Goal: Task Accomplishment & Management: Use online tool/utility

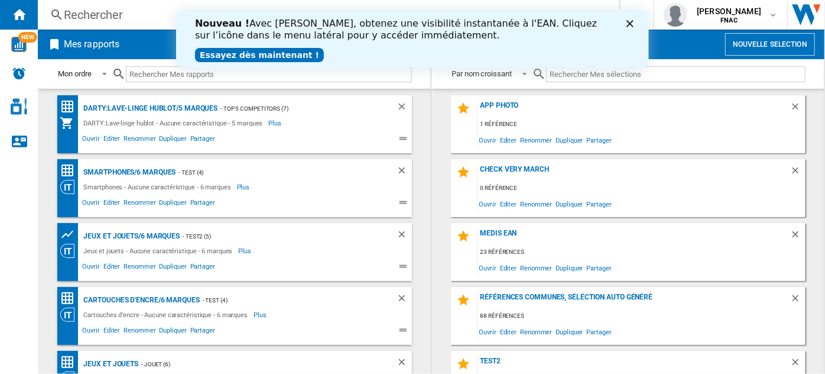
click at [629, 22] on polygon "Fermer" at bounding box center [629, 23] width 7 height 7
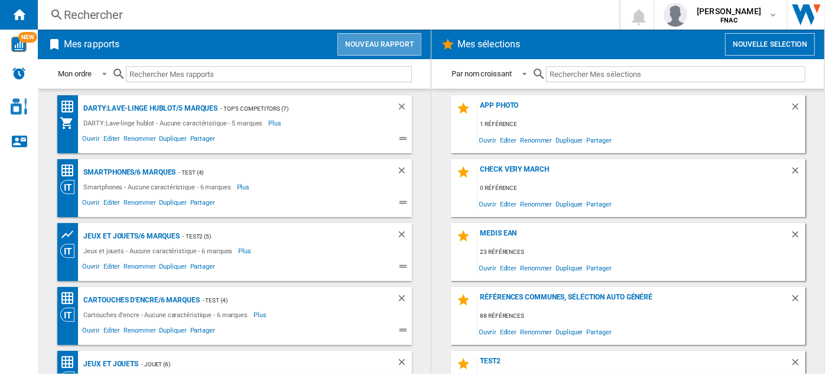
click at [360, 39] on button "Nouveau rapport" at bounding box center [380, 44] width 84 height 22
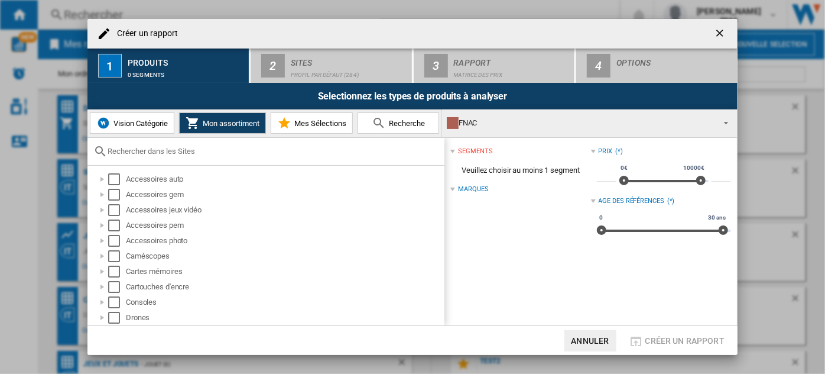
click at [130, 128] on button "Vision Catégorie" at bounding box center [132, 122] width 85 height 21
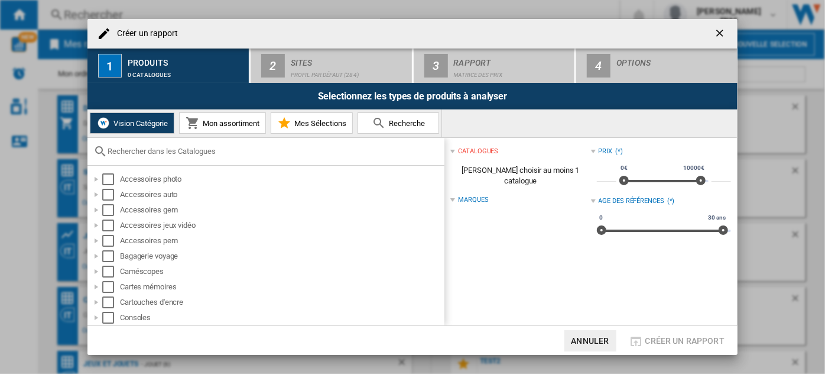
click at [157, 149] on input "text" at bounding box center [273, 151] width 331 height 9
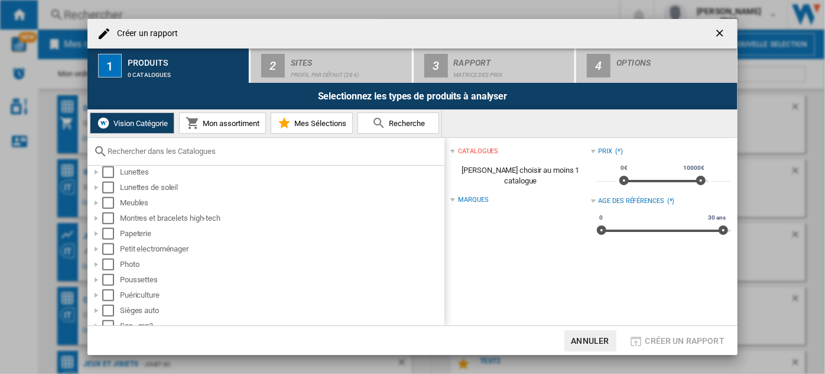
scroll to position [454, 0]
click at [94, 248] on div at bounding box center [96, 248] width 12 height 12
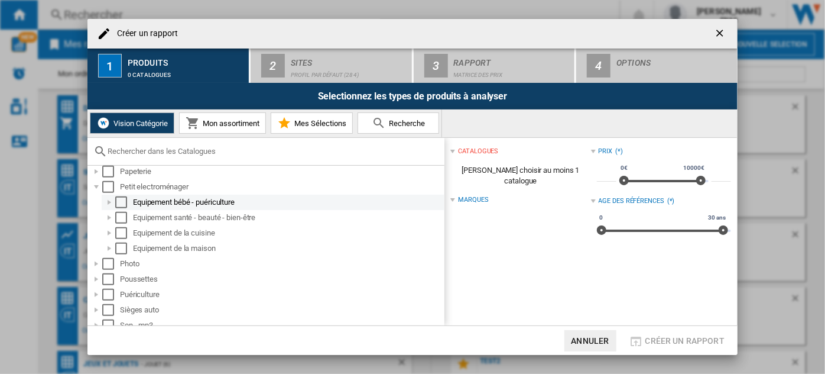
scroll to position [519, 0]
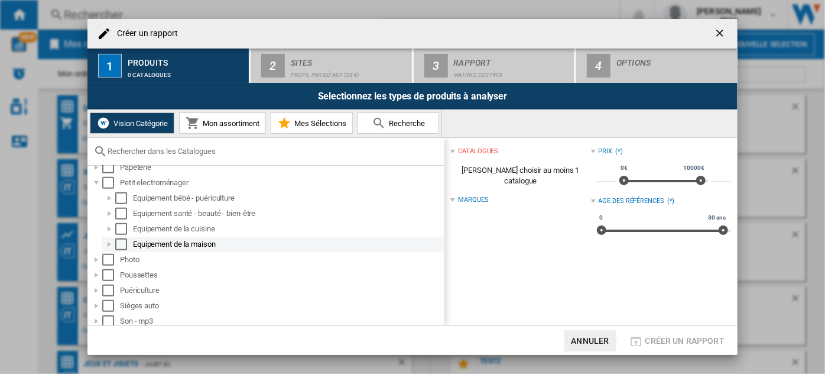
click at [109, 242] on div at bounding box center [109, 244] width 12 height 12
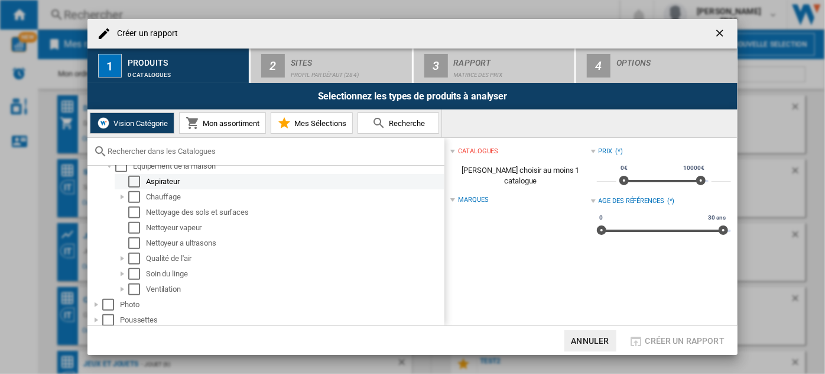
scroll to position [598, 0]
click at [137, 179] on div "Select" at bounding box center [134, 181] width 12 height 12
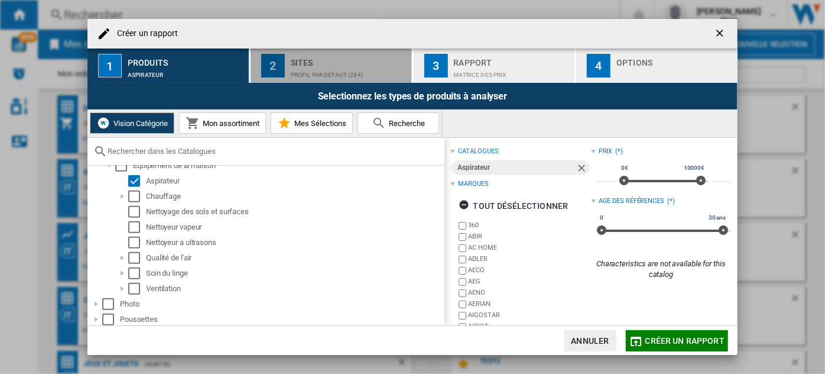
click at [315, 64] on div "Sites" at bounding box center [349, 59] width 116 height 12
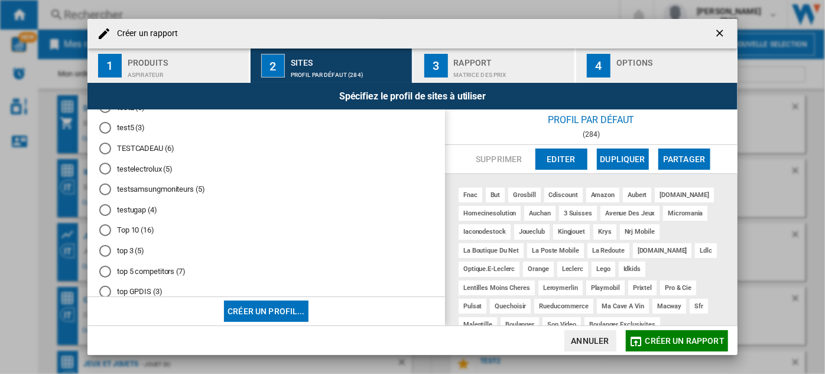
scroll to position [410, 0]
click at [133, 132] on md-radio-button "test5 (3)" at bounding box center [266, 126] width 334 height 11
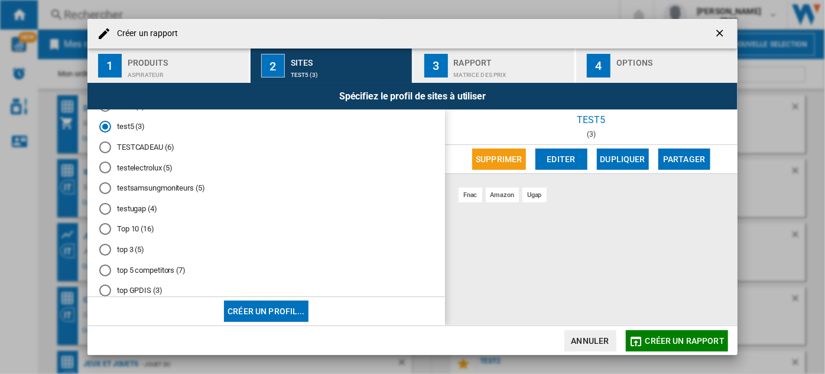
click at [133, 112] on md-radio-button "test2 (5)" at bounding box center [266, 106] width 334 height 11
click at [131, 255] on md-radio-button "top 3 (5)" at bounding box center [266, 249] width 334 height 11
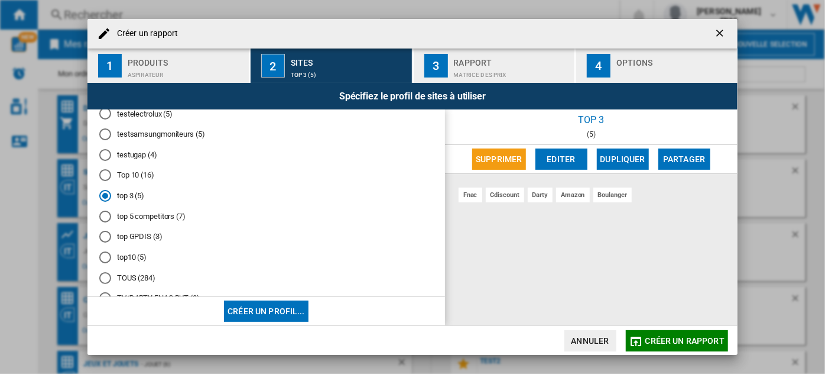
scroll to position [471, 0]
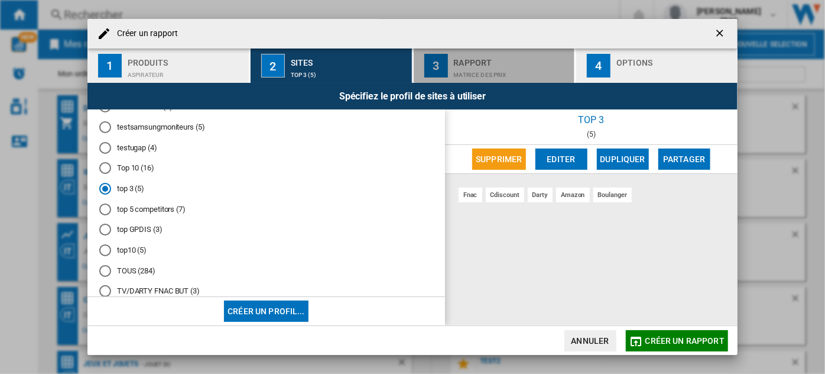
click at [519, 81] on button "3 Rapport Matrice des prix" at bounding box center [495, 65] width 163 height 34
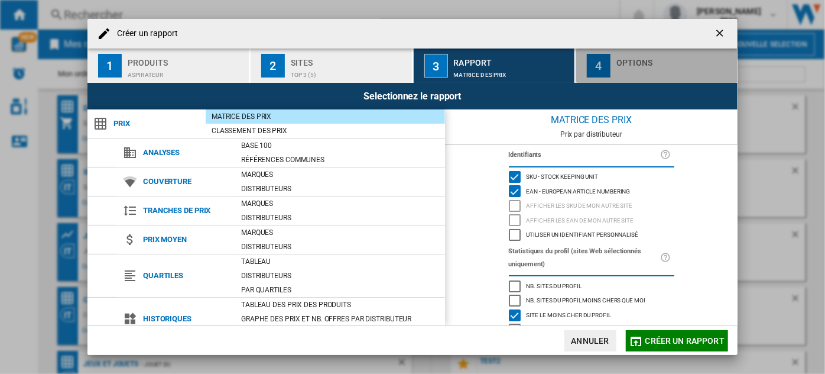
click at [651, 53] on div "Options" at bounding box center [675, 59] width 116 height 12
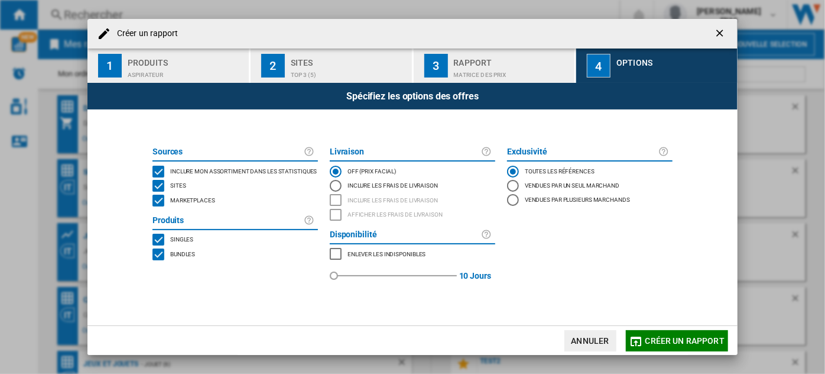
click at [184, 205] on div "Marketplaces" at bounding box center [191, 201] width 48 height 12
click at [232, 168] on span "Inclure mon assortiment dans les statistiques" at bounding box center [243, 170] width 147 height 8
click at [182, 257] on span "Bundles" at bounding box center [182, 253] width 25 height 8
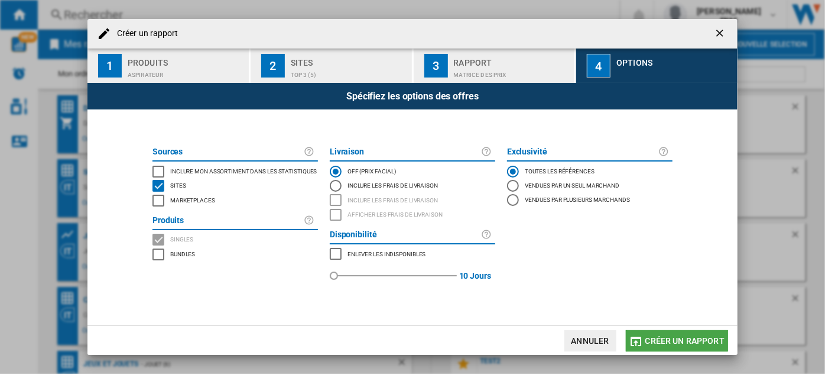
click at [695, 340] on span "Créer un rapport" at bounding box center [685, 340] width 79 height 9
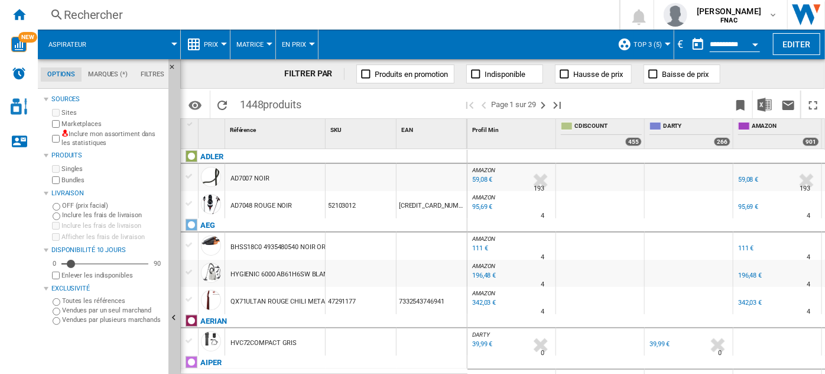
click at [760, 44] on button "Open calendar" at bounding box center [755, 42] width 21 height 21
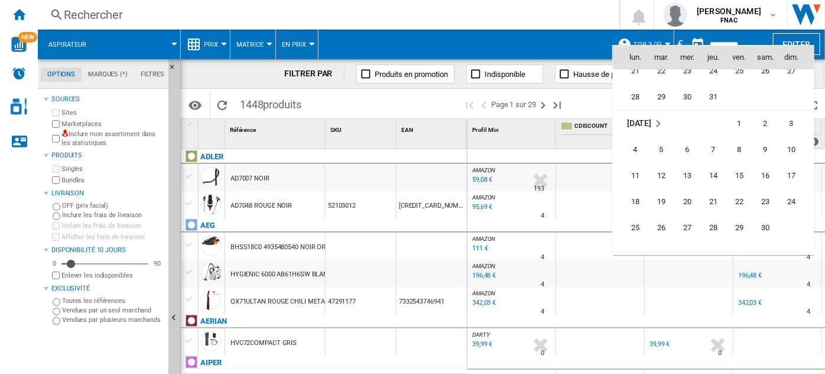
scroll to position [4034, 0]
click at [743, 222] on span "29" at bounding box center [740, 227] width 24 height 24
type input "**********"
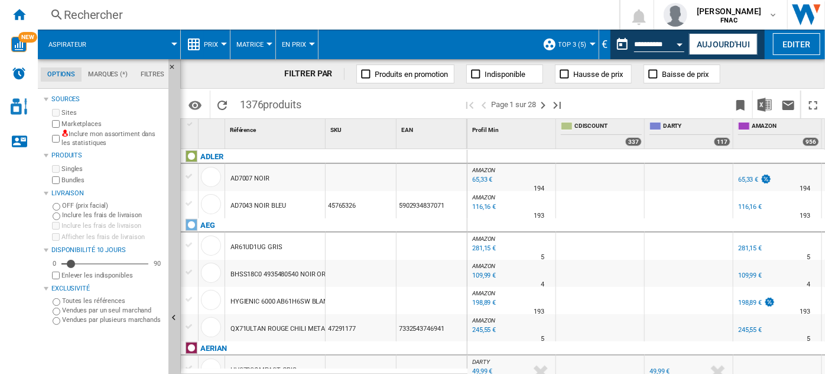
click at [216, 52] on button "Prix" at bounding box center [214, 45] width 20 height 30
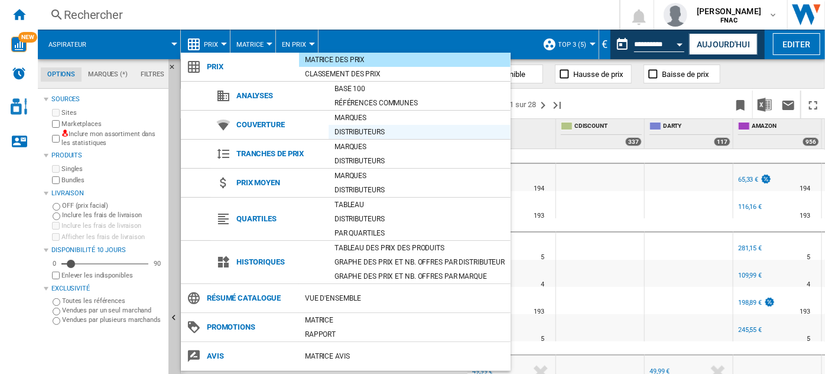
click at [358, 129] on div "Distributeurs" at bounding box center [420, 132] width 182 height 12
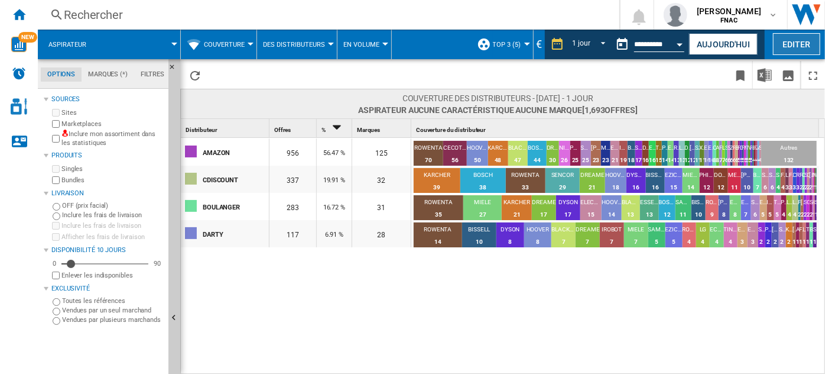
click at [792, 38] on button "Editer" at bounding box center [796, 44] width 47 height 22
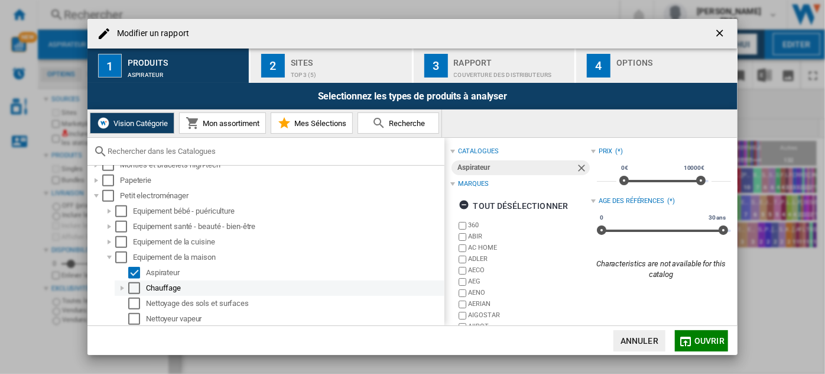
scroll to position [506, 0]
click at [199, 150] on input "Modifier un ..." at bounding box center [273, 151] width 331 height 9
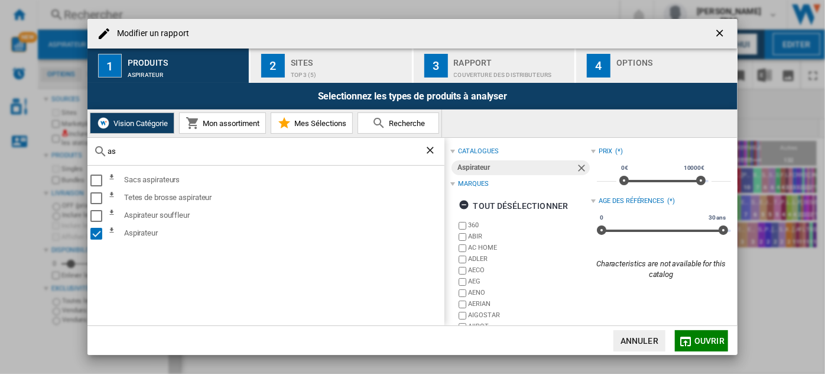
type input "a"
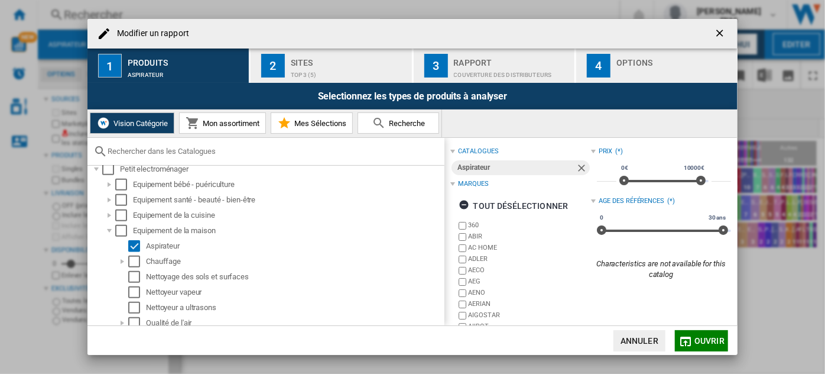
scroll to position [531, 0]
click at [108, 200] on div "Modifier un ..." at bounding box center [109, 202] width 12 height 12
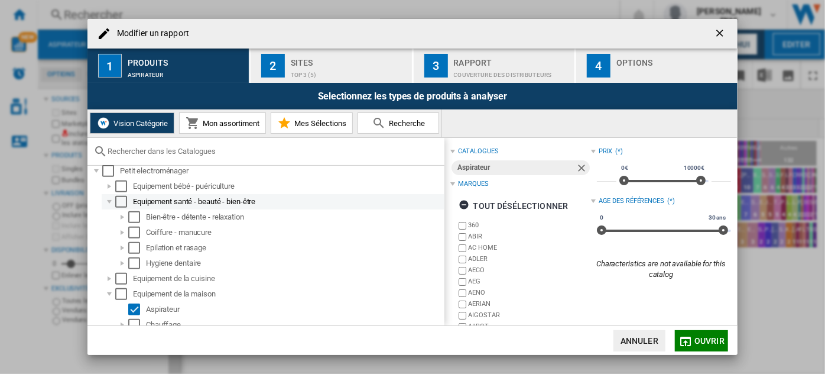
click at [108, 200] on div "Modifier un ..." at bounding box center [109, 202] width 12 height 12
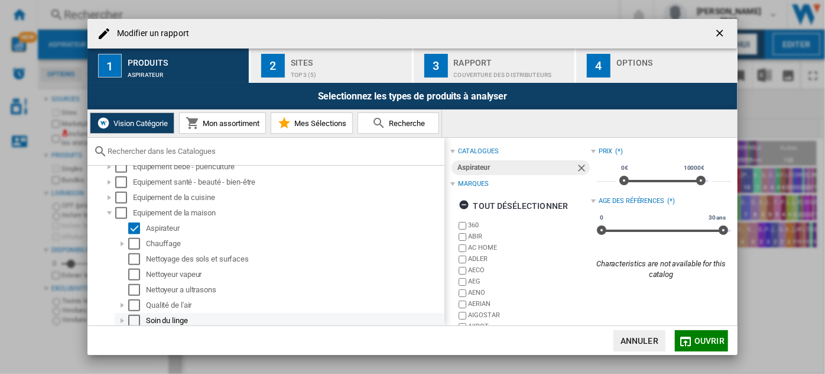
scroll to position [551, 0]
click at [716, 31] on ng-md-icon "getI18NText('BUTTONS.CLOSE_DIALOG')" at bounding box center [721, 34] width 14 height 14
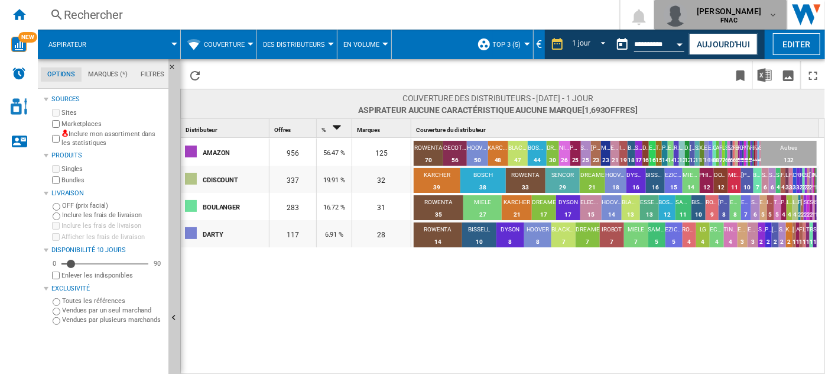
click at [777, 6] on button "[PERSON_NAME] FNAC" at bounding box center [721, 15] width 133 height 30
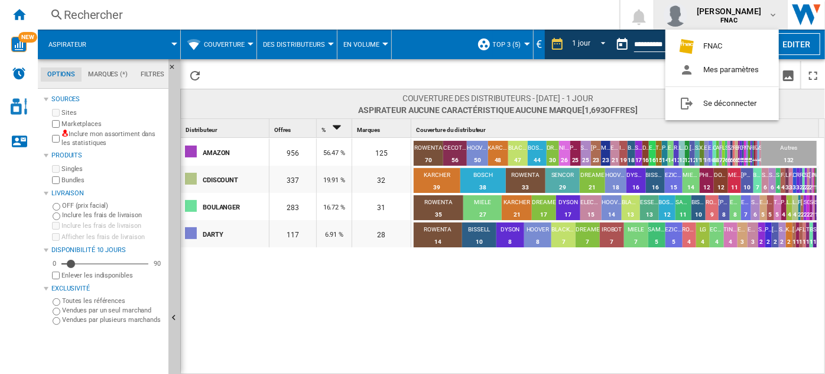
click at [777, 6] on md-backdrop at bounding box center [412, 187] width 825 height 374
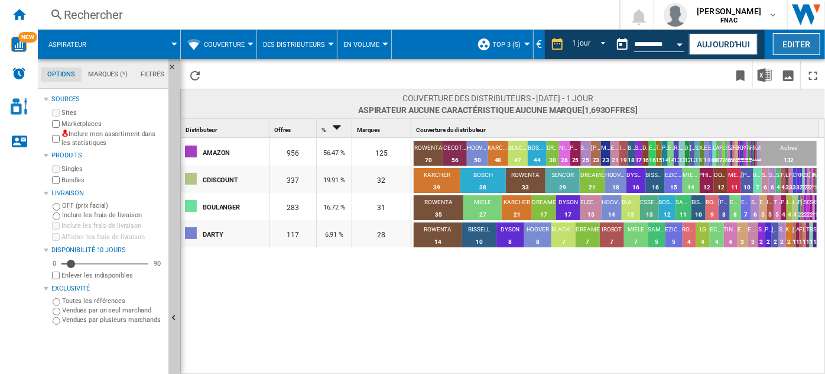
click at [802, 40] on button "Editer" at bounding box center [796, 44] width 47 height 22
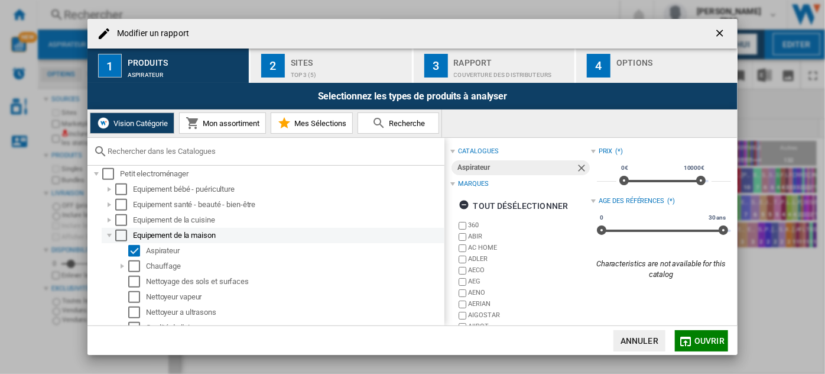
scroll to position [532, 0]
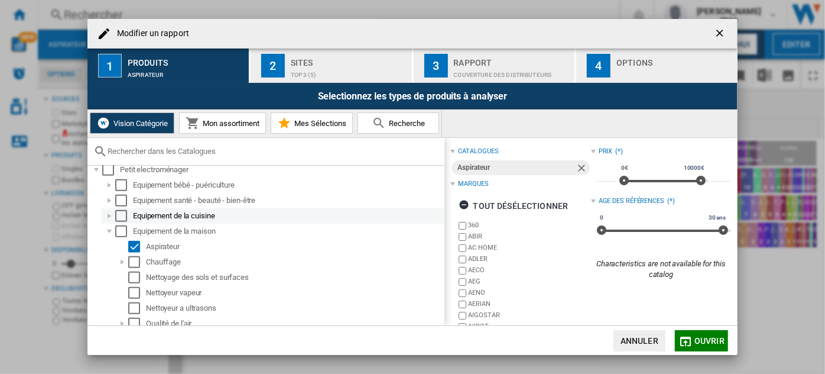
click at [109, 216] on div "Modifier un ..." at bounding box center [109, 216] width 12 height 12
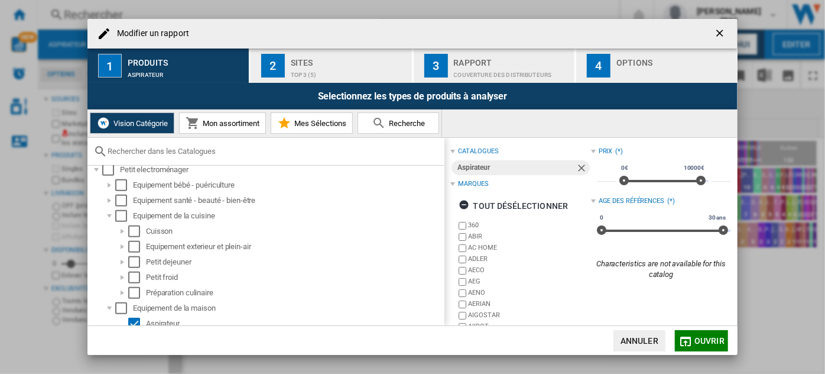
click at [137, 147] on input "Modifier un ..." at bounding box center [273, 151] width 331 height 9
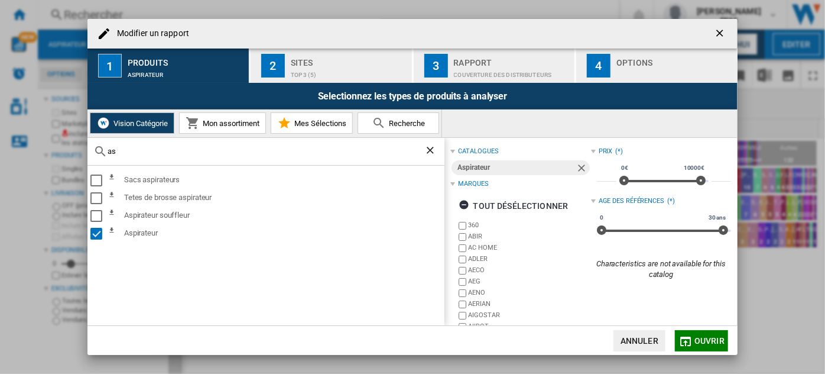
type input "a"
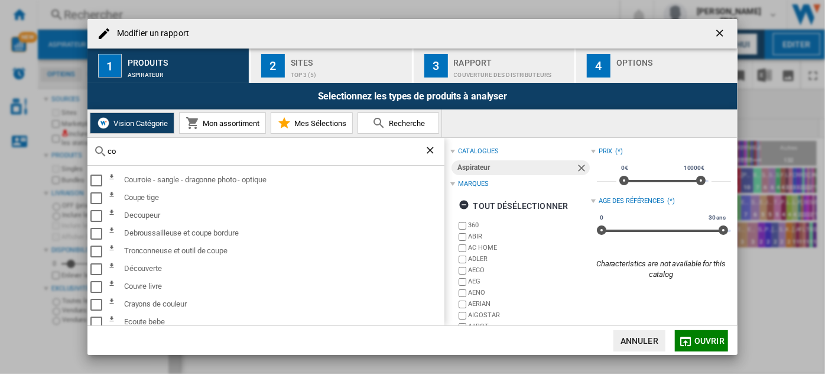
type input "c"
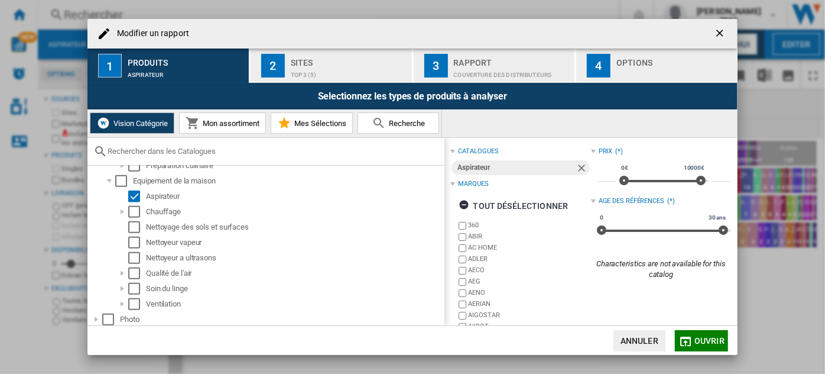
scroll to position [661, 0]
click at [124, 208] on div "Modifier un ..." at bounding box center [122, 211] width 12 height 12
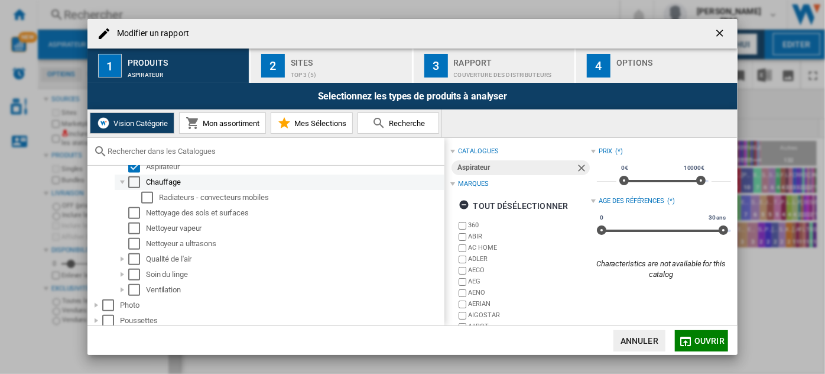
scroll to position [703, 0]
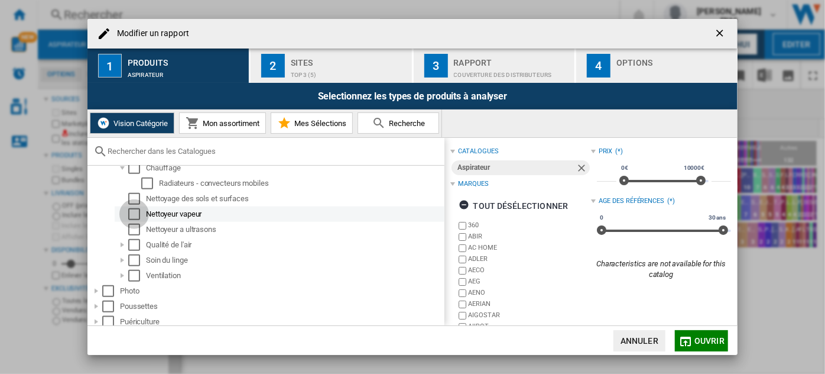
click at [137, 214] on div "Select" at bounding box center [134, 214] width 12 height 12
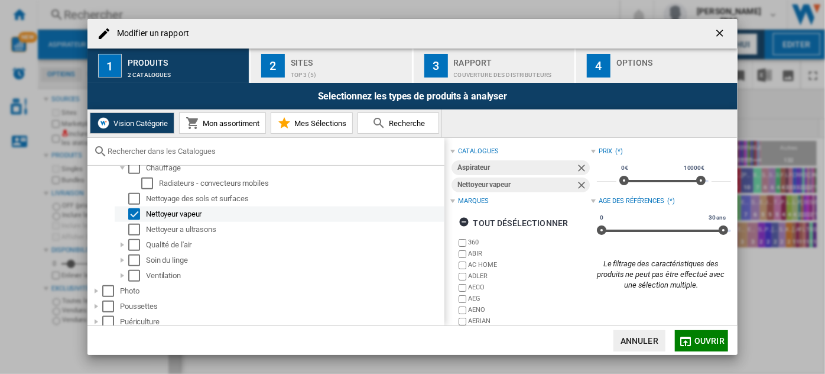
scroll to position [689, 0]
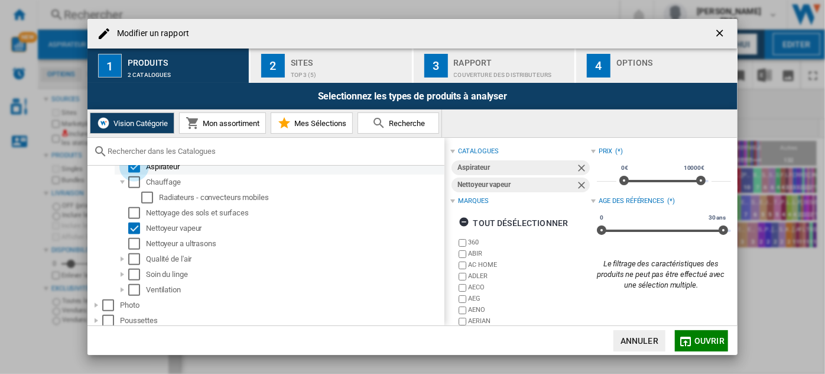
click at [134, 165] on div "Select" at bounding box center [134, 167] width 12 height 12
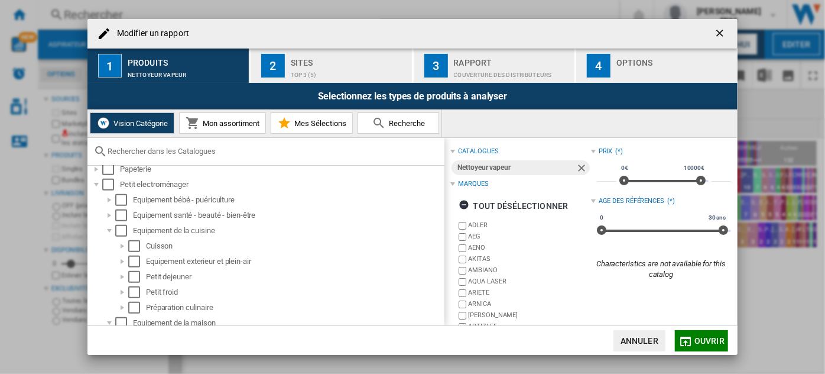
scroll to position [514, 0]
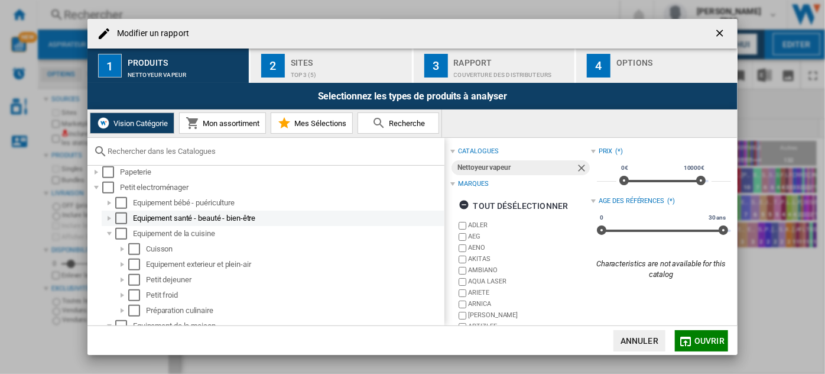
click at [107, 215] on div "Modifier un ..." at bounding box center [109, 218] width 12 height 12
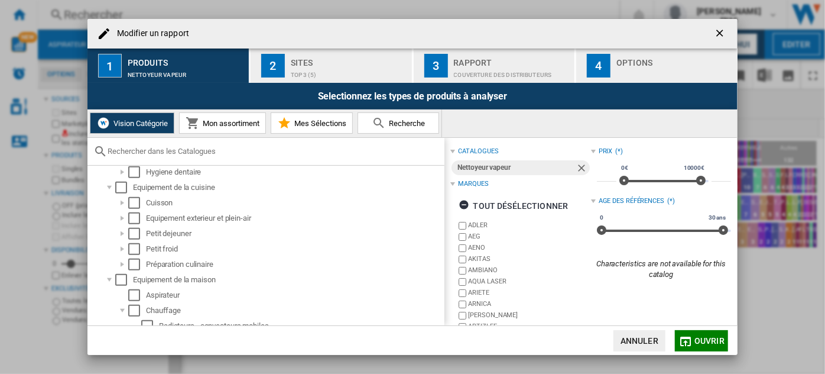
scroll to position [625, 0]
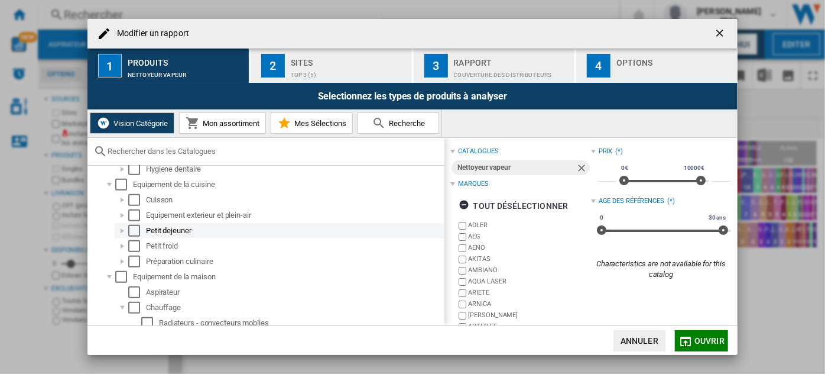
click at [123, 228] on div "Modifier un ..." at bounding box center [122, 231] width 12 height 12
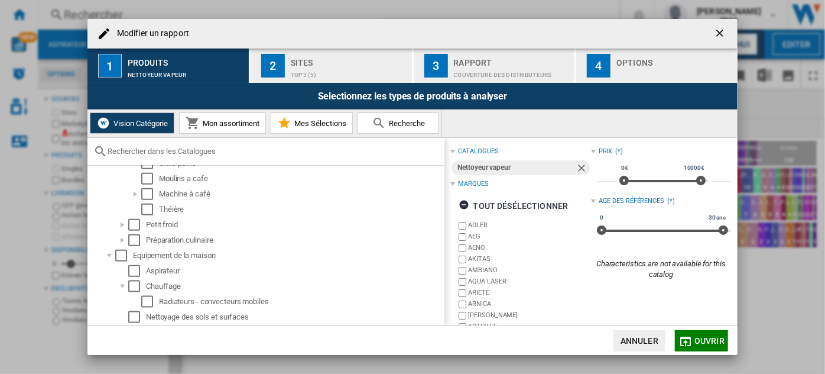
scroll to position [747, 0]
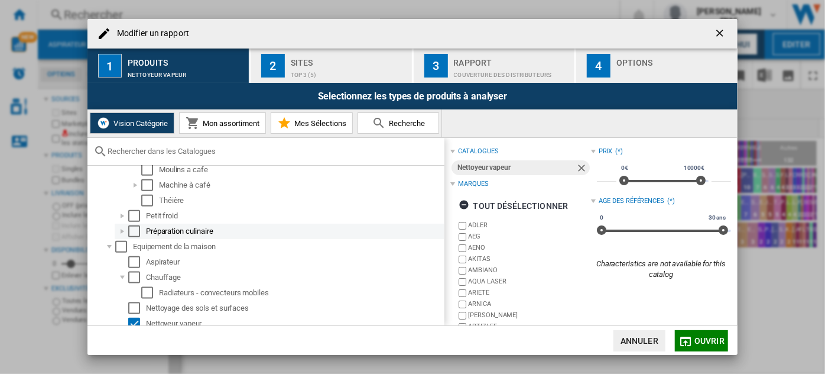
click at [121, 229] on div "Modifier un ..." at bounding box center [122, 231] width 12 height 12
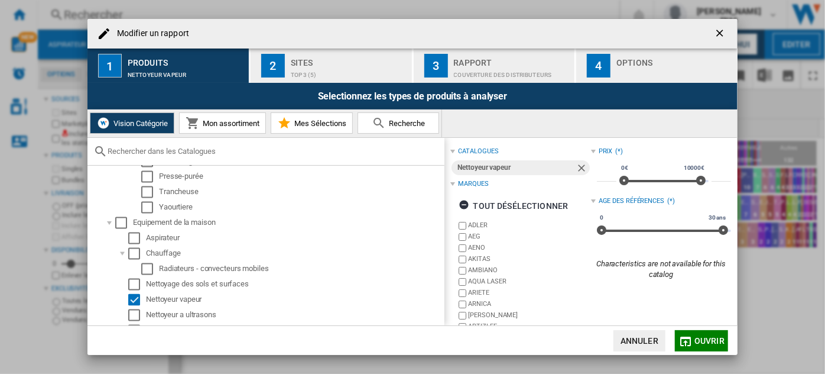
scroll to position [1135, 0]
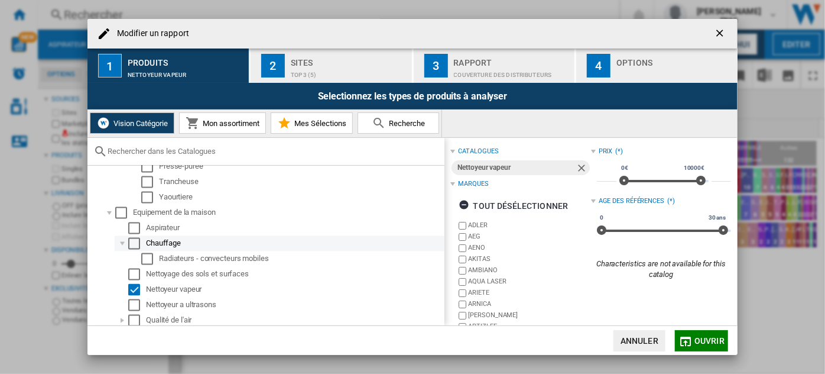
click at [121, 245] on div "Modifier un ..." at bounding box center [122, 244] width 12 height 12
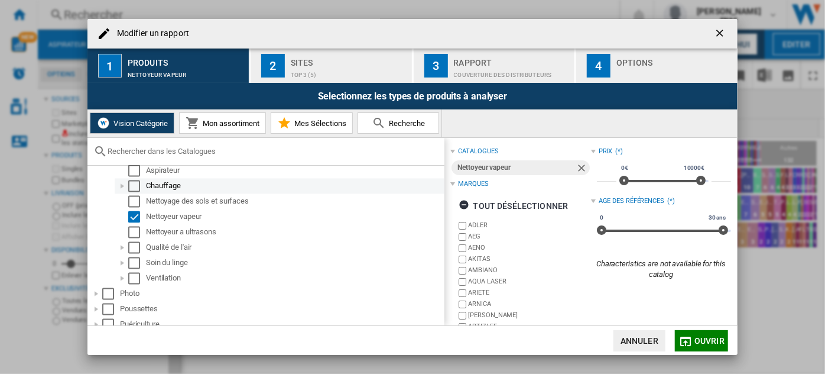
scroll to position [1193, 0]
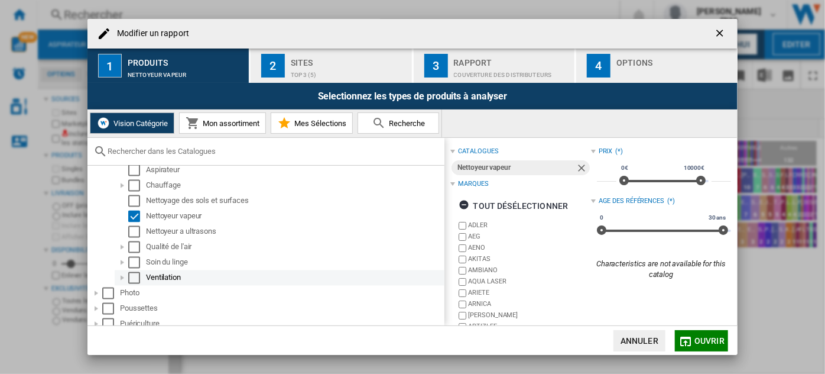
click at [123, 277] on div "Modifier un ..." at bounding box center [122, 278] width 12 height 12
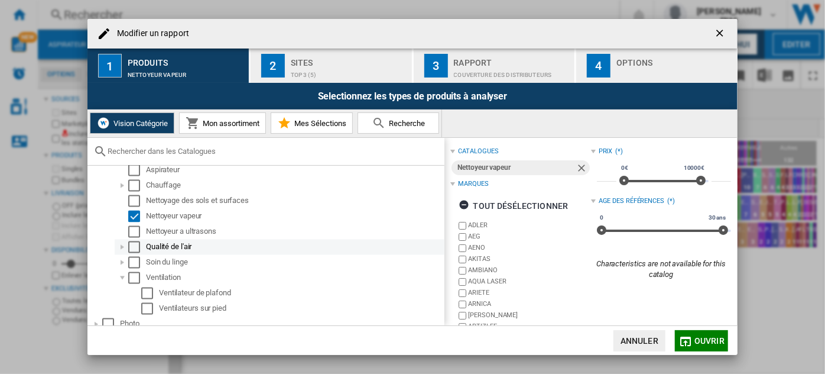
scroll to position [1217, 0]
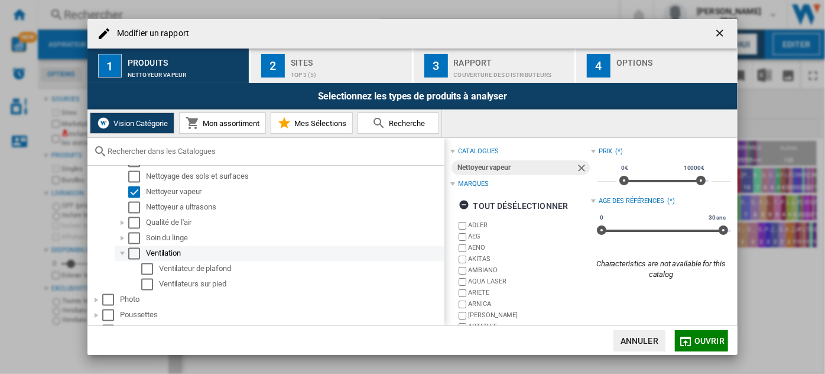
click at [119, 251] on div "Modifier un ..." at bounding box center [122, 254] width 12 height 12
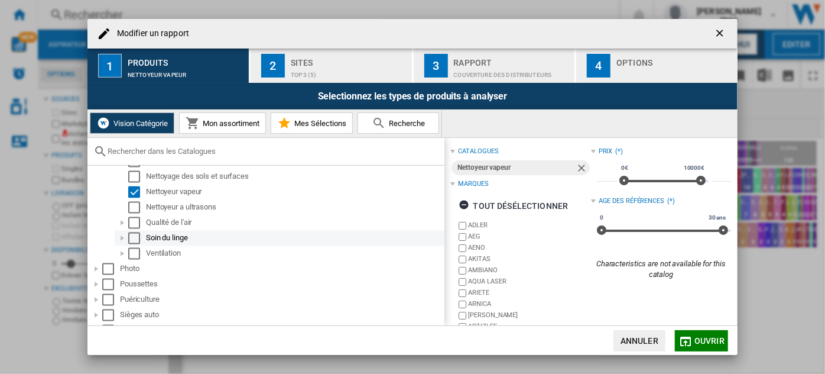
click at [121, 237] on div "Modifier un ..." at bounding box center [122, 238] width 12 height 12
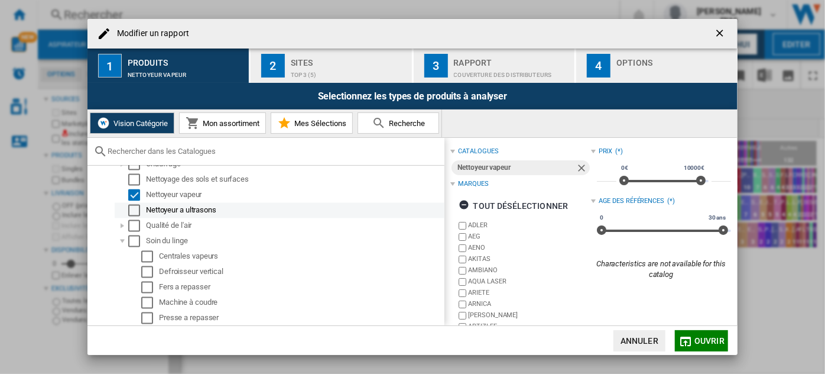
scroll to position [1209, 0]
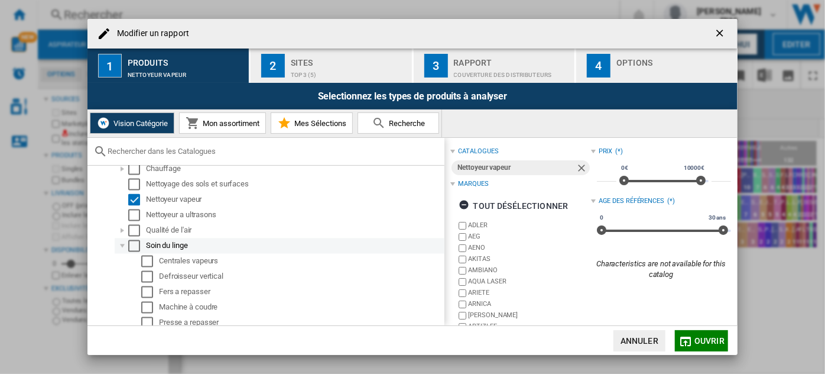
click at [123, 243] on div "Modifier un ..." at bounding box center [122, 246] width 12 height 12
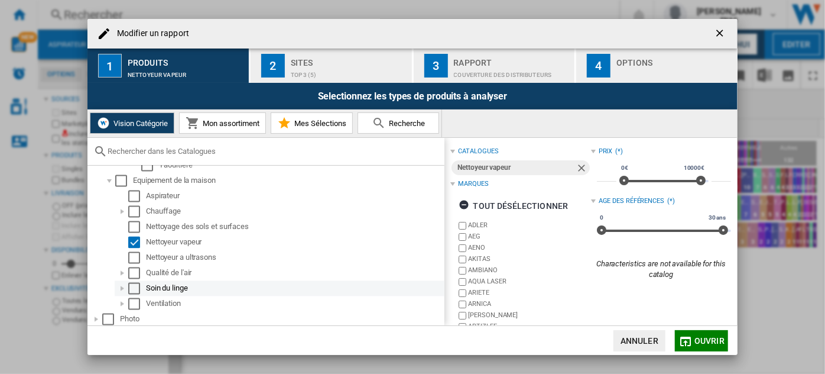
scroll to position [1151, 0]
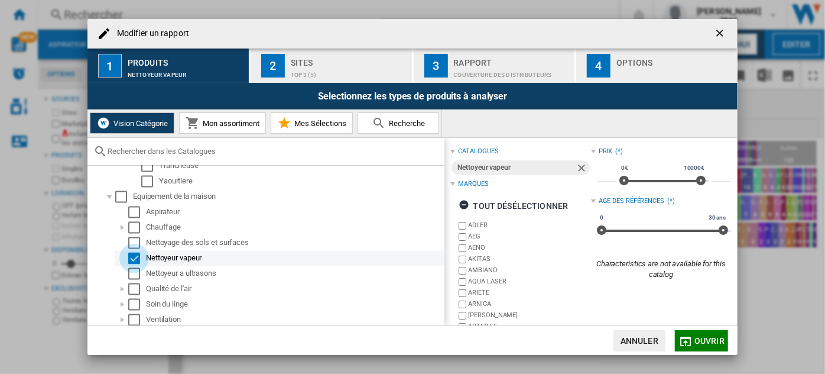
click at [134, 258] on div "Select" at bounding box center [134, 258] width 12 height 12
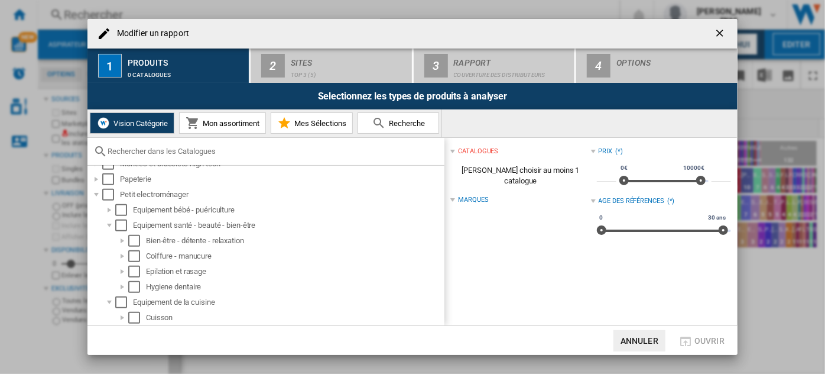
scroll to position [507, 0]
click at [122, 255] on div "Modifier un ..." at bounding box center [122, 256] width 12 height 12
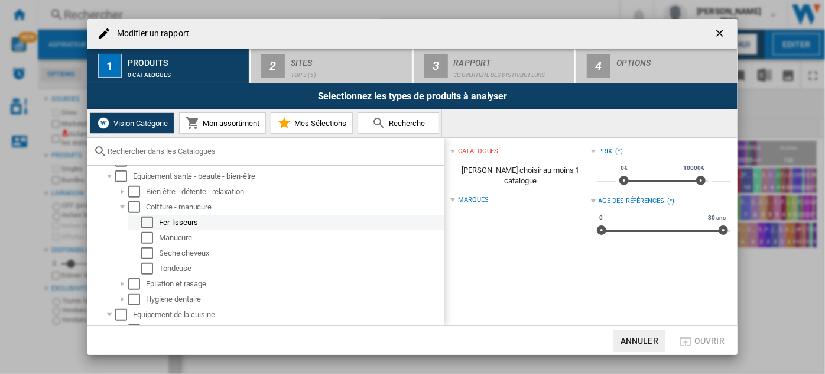
scroll to position [562, 0]
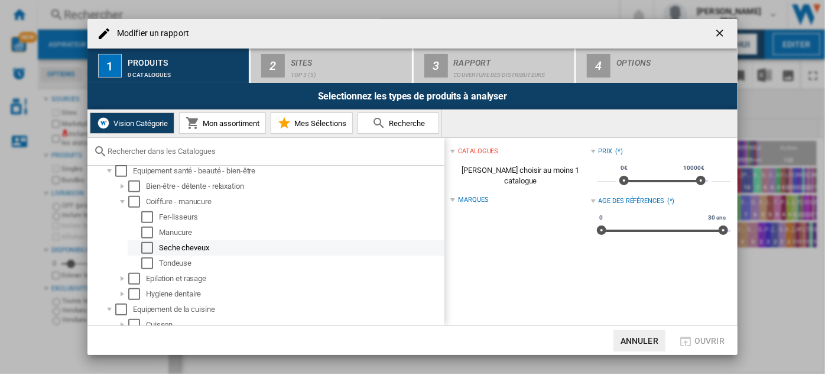
click at [163, 248] on div "Seche cheveux" at bounding box center [301, 248] width 284 height 12
click at [147, 245] on div "Select" at bounding box center [147, 248] width 12 height 12
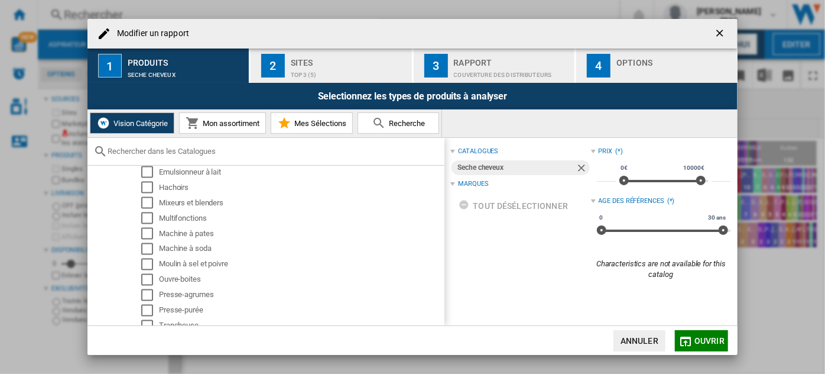
scroll to position [1035, 0]
click at [700, 334] on button "Ouvrir" at bounding box center [701, 340] width 53 height 21
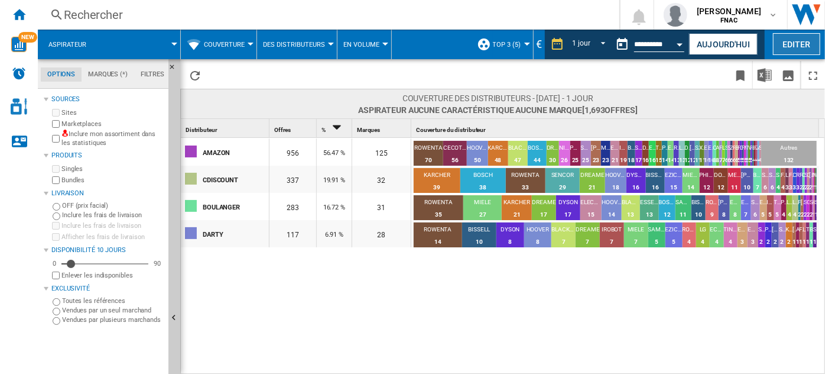
click at [793, 40] on button "Editer" at bounding box center [796, 44] width 47 height 22
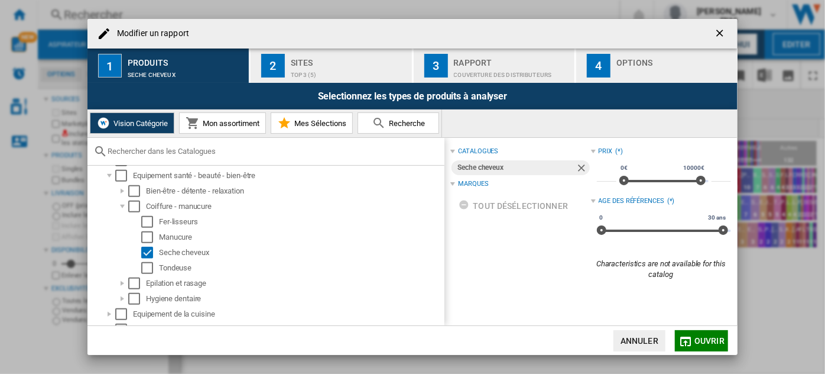
scroll to position [557, 0]
click at [712, 341] on span "Ouvrir" at bounding box center [710, 340] width 30 height 9
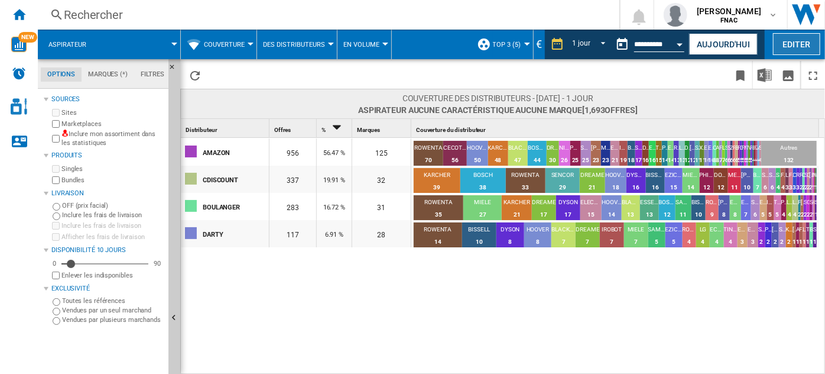
click at [797, 46] on button "Editer" at bounding box center [796, 44] width 47 height 22
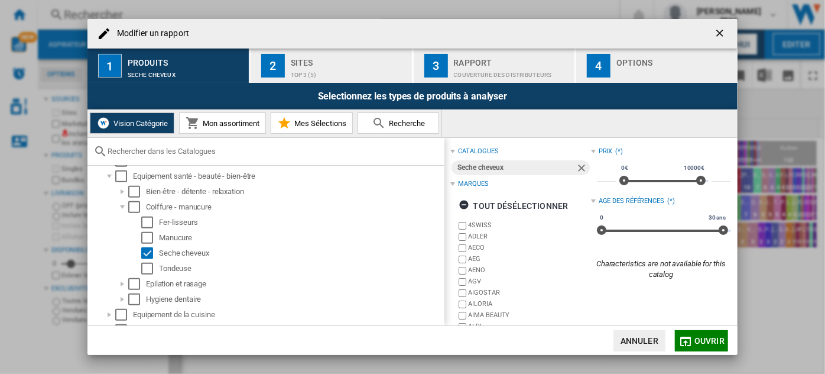
scroll to position [560, 0]
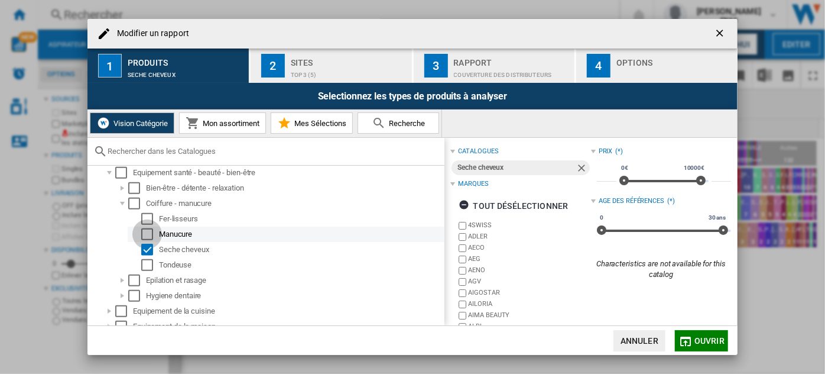
click at [147, 234] on div "Select" at bounding box center [147, 234] width 12 height 12
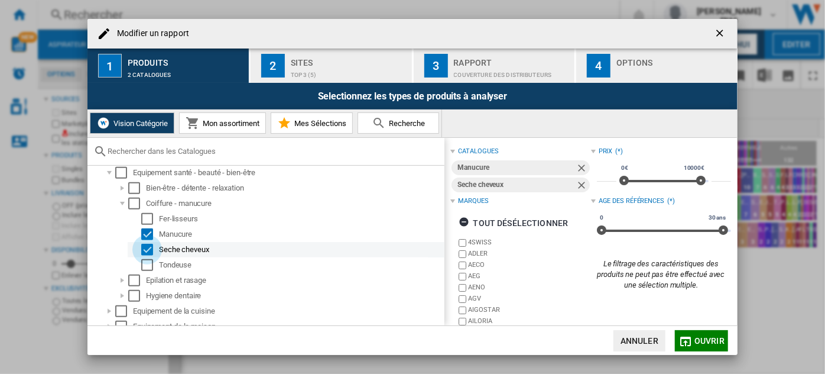
click at [147, 245] on div "Select" at bounding box center [147, 250] width 12 height 12
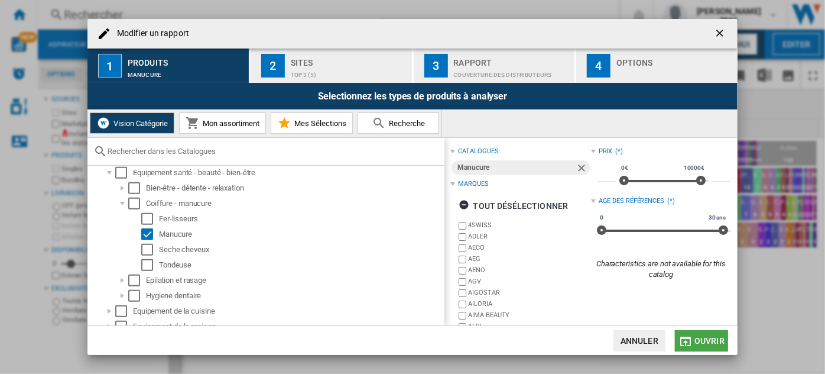
click at [710, 338] on span "Ouvrir" at bounding box center [710, 340] width 30 height 9
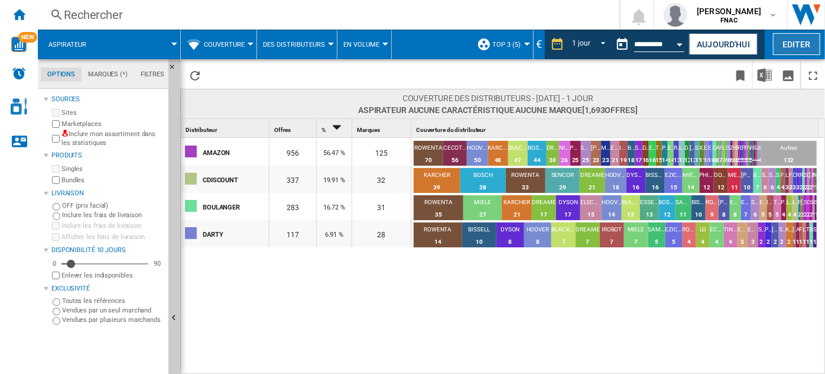
click at [791, 42] on button "Editer" at bounding box center [796, 44] width 47 height 22
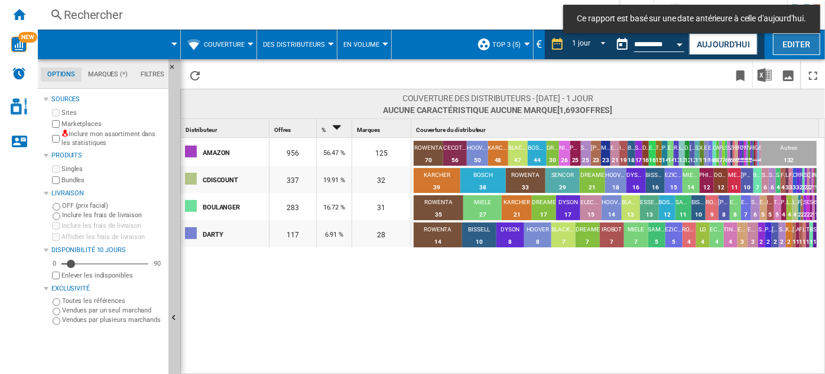
click at [804, 38] on button "Editer" at bounding box center [796, 44] width 47 height 22
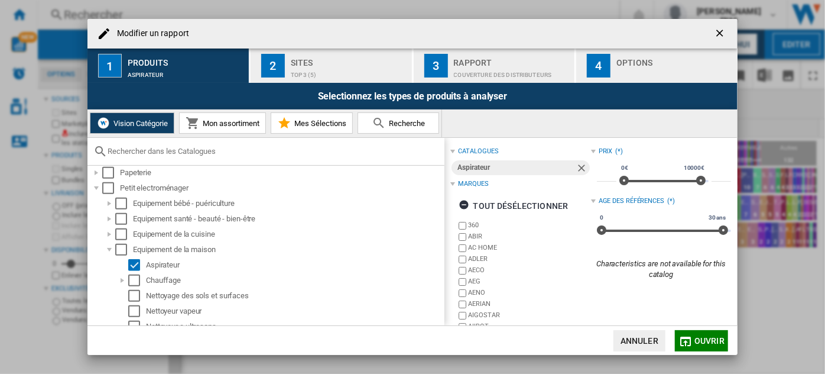
scroll to position [518, 0]
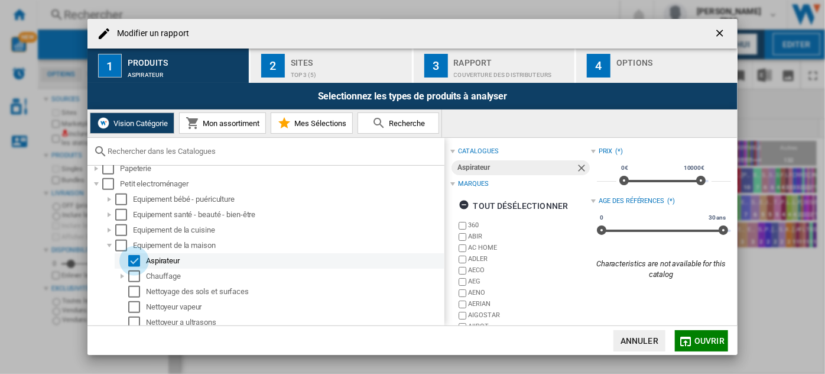
click at [134, 257] on div "Select" at bounding box center [134, 261] width 12 height 12
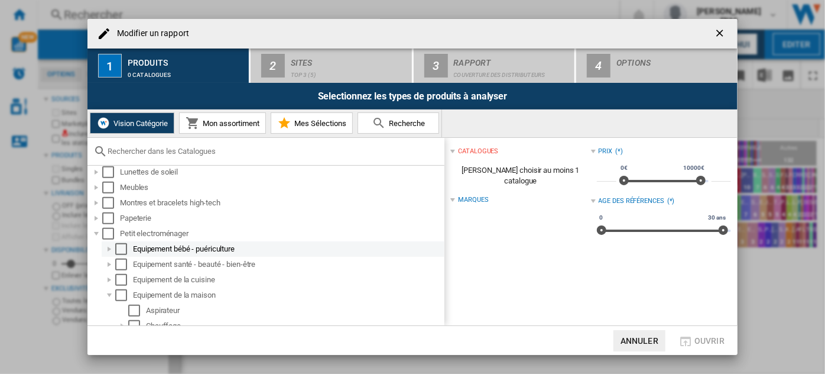
scroll to position [467, 0]
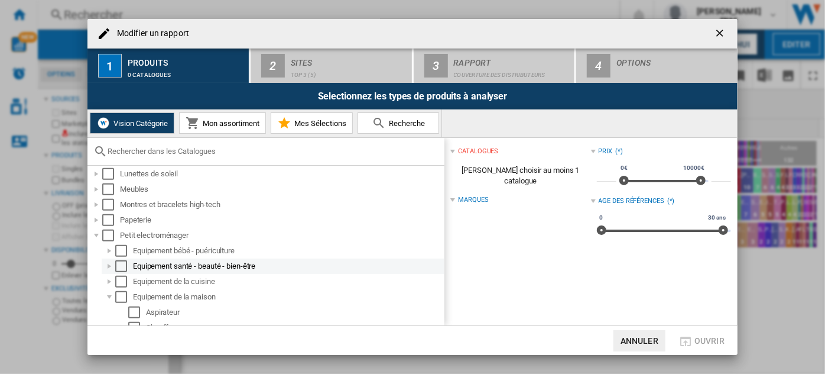
click at [112, 266] on div at bounding box center [109, 266] width 12 height 12
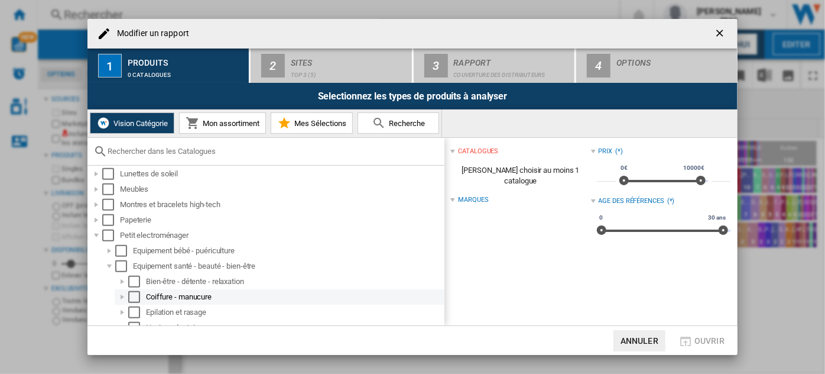
scroll to position [487, 0]
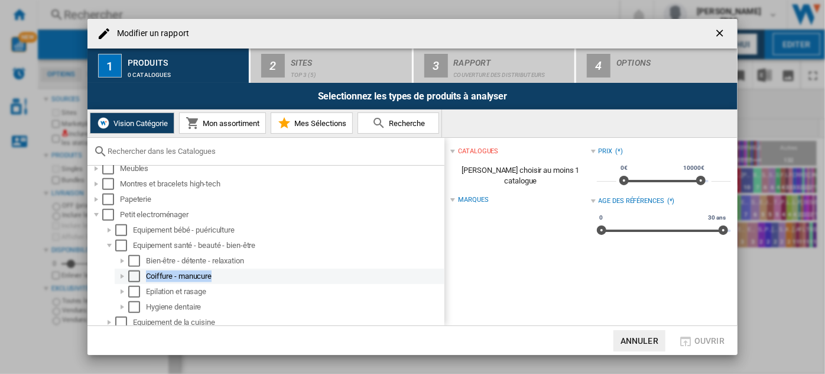
drag, startPoint x: 121, startPoint y: 273, endPoint x: 253, endPoint y: 274, distance: 131.9
click at [253, 274] on div "Coiffure - manucure" at bounding box center [280, 275] width 330 height 15
click at [124, 274] on div at bounding box center [122, 276] width 12 height 12
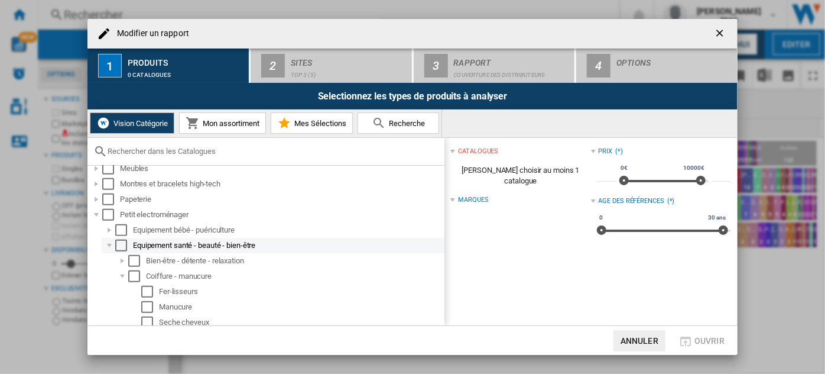
scroll to position [516, 0]
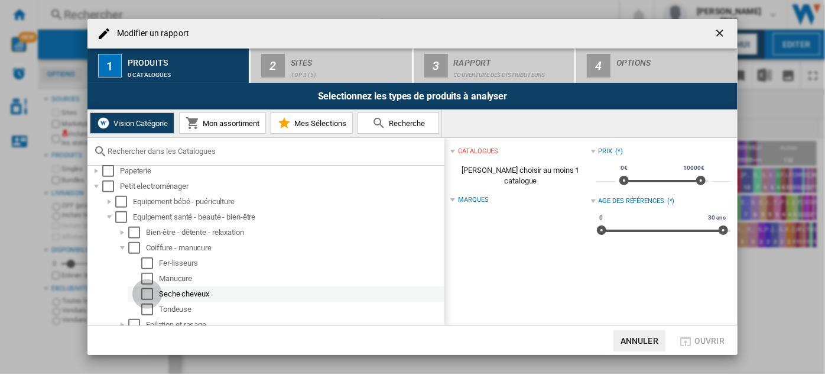
click at [148, 292] on div "Select" at bounding box center [147, 294] width 12 height 12
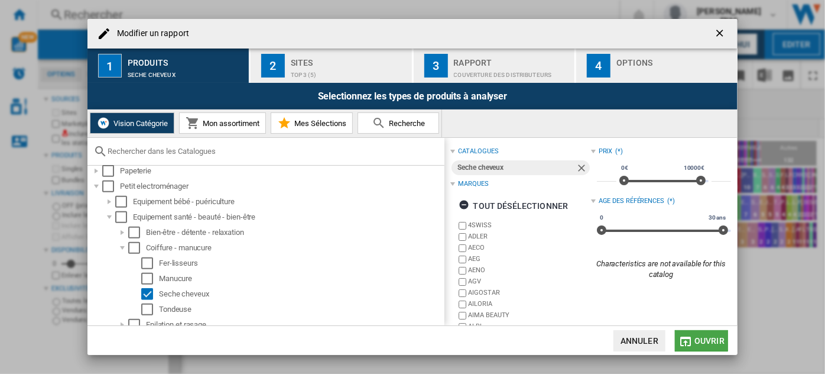
click at [699, 336] on span "Ouvrir" at bounding box center [710, 340] width 30 height 9
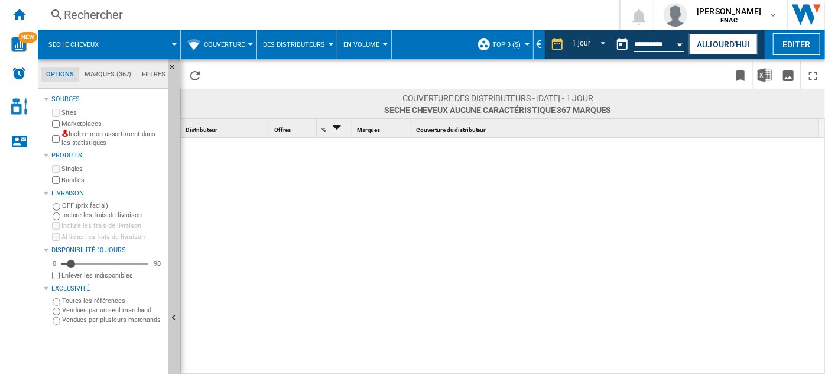
click at [238, 41] on span "Couverture" at bounding box center [224, 45] width 41 height 8
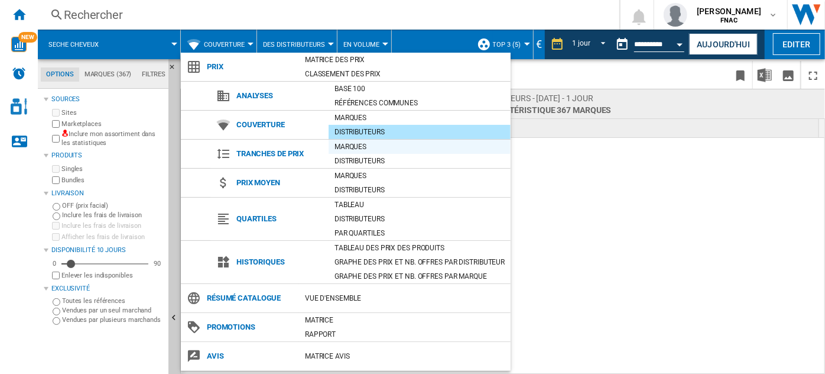
click at [366, 148] on div "Marques" at bounding box center [420, 147] width 182 height 12
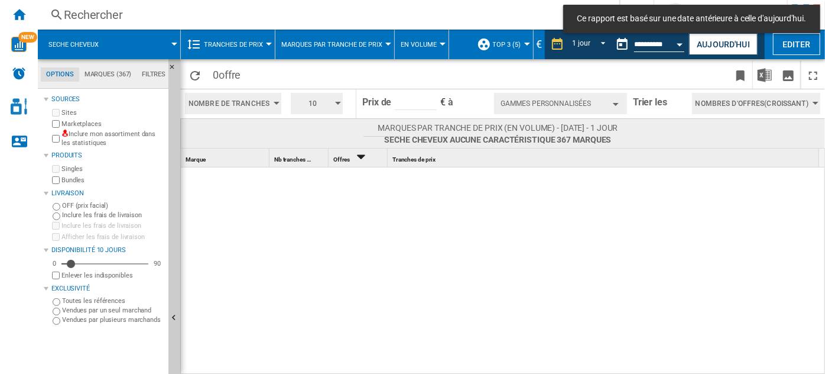
click at [243, 44] on span "Tranches de prix" at bounding box center [233, 45] width 59 height 8
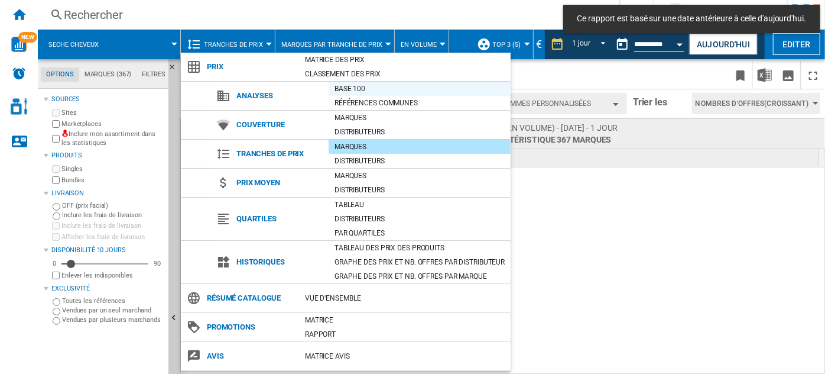
click at [365, 93] on div "Base 100" at bounding box center [420, 89] width 182 height 12
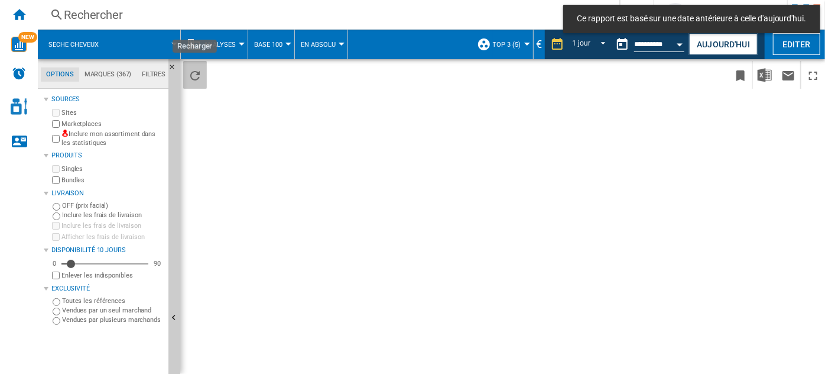
click at [195, 80] on ng-md-icon "Recharger" at bounding box center [195, 76] width 14 height 14
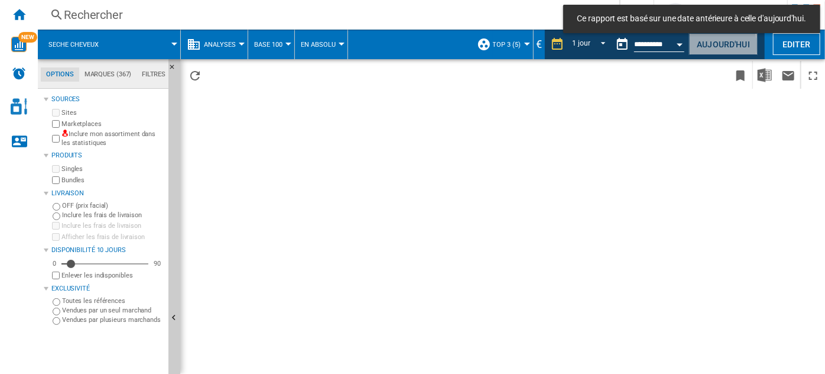
click at [720, 44] on button "Aujourd'hui" at bounding box center [723, 44] width 69 height 22
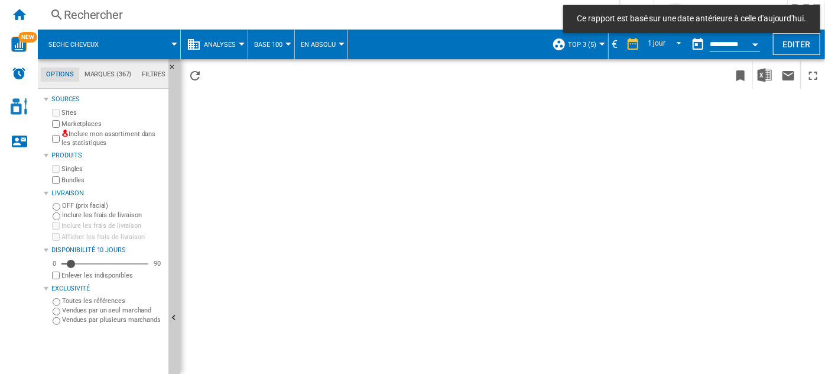
click at [211, 42] on span "Analyses" at bounding box center [220, 45] width 32 height 8
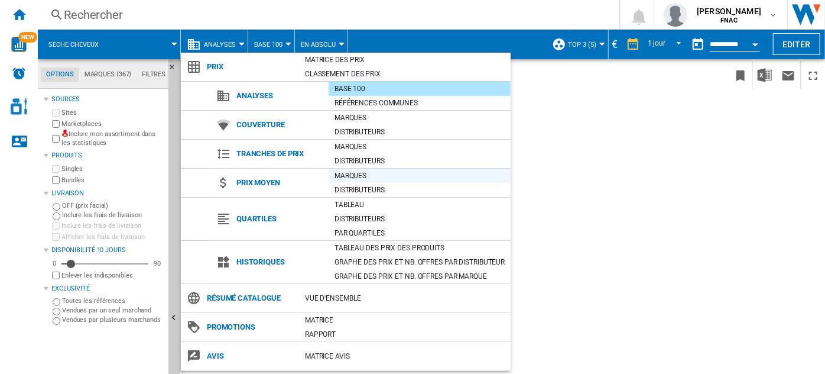
click at [374, 181] on div "Marques" at bounding box center [420, 176] width 182 height 14
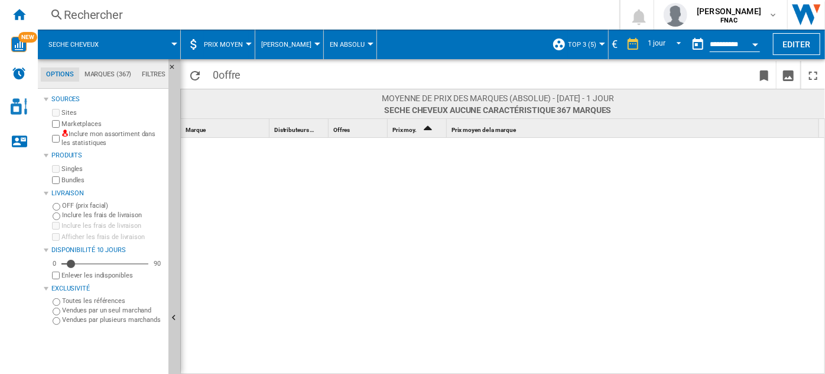
click at [232, 45] on span "Prix moyen" at bounding box center [223, 45] width 39 height 8
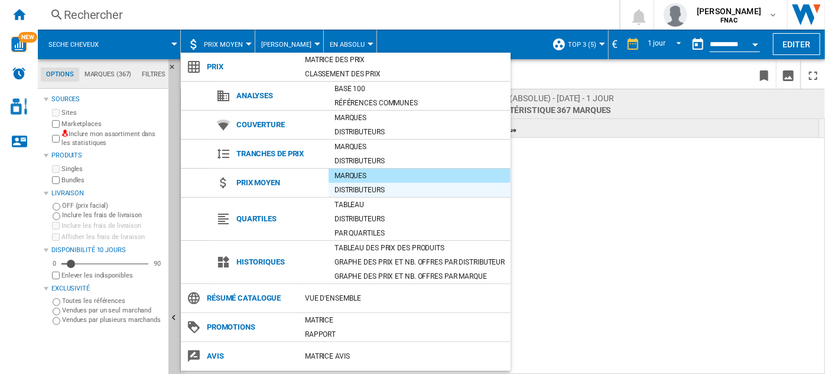
click at [393, 183] on div "Distributeurs" at bounding box center [420, 190] width 182 height 14
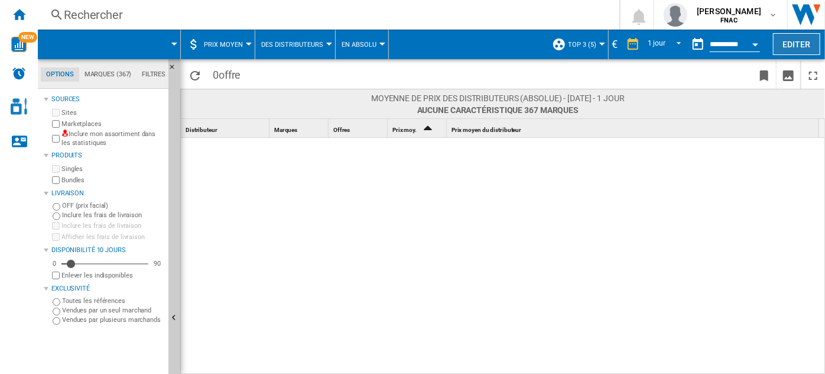
drag, startPoint x: 823, startPoint y: 43, endPoint x: 797, endPoint y: 44, distance: 26.6
click at [797, 44] on md-menu-bar "Prix moyen Prix Matrice des prix Classement des prix Analyses Base 100 Référenc…" at bounding box center [432, 45] width 788 height 30
click at [797, 44] on button "Editer" at bounding box center [796, 44] width 47 height 22
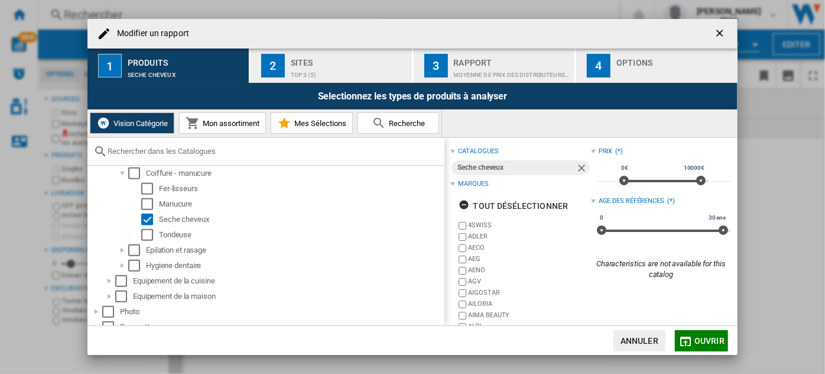
scroll to position [594, 0]
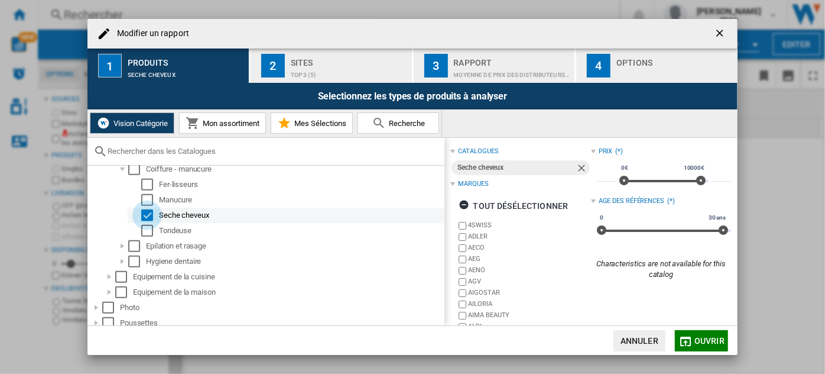
click at [147, 212] on div "Select" at bounding box center [147, 215] width 12 height 12
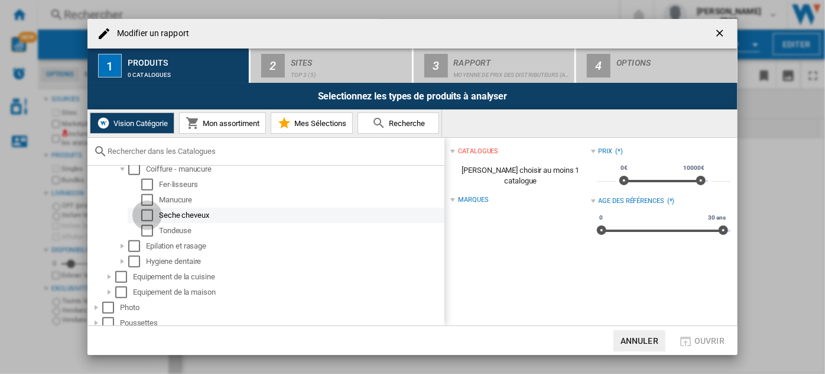
click at [147, 212] on div "Select" at bounding box center [147, 215] width 12 height 12
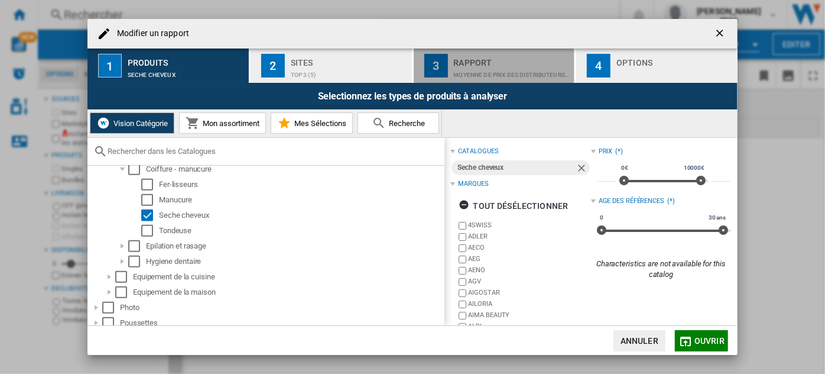
click at [517, 63] on div "Rapport" at bounding box center [512, 59] width 116 height 12
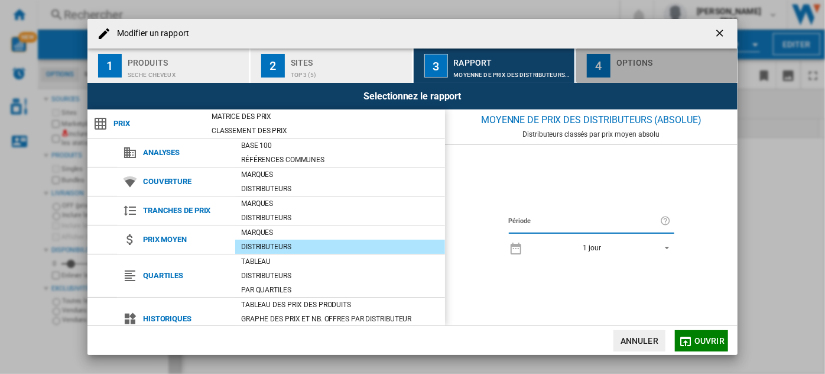
click at [624, 53] on div "Options" at bounding box center [675, 59] width 116 height 12
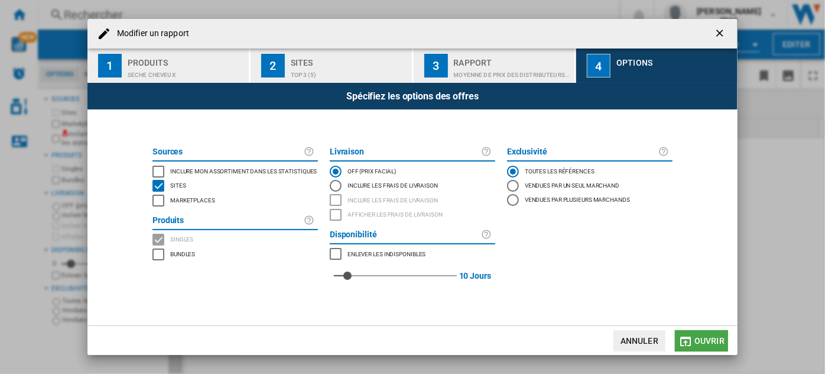
click at [685, 341] on md-icon "button" at bounding box center [686, 341] width 14 height 14
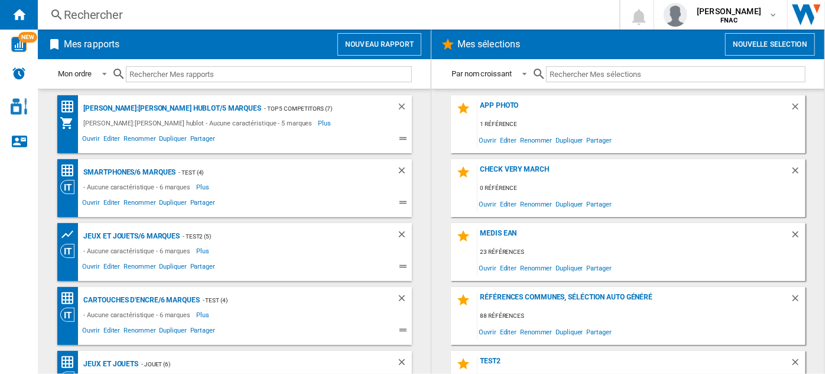
click at [375, 40] on button "Nouveau rapport" at bounding box center [380, 44] width 84 height 22
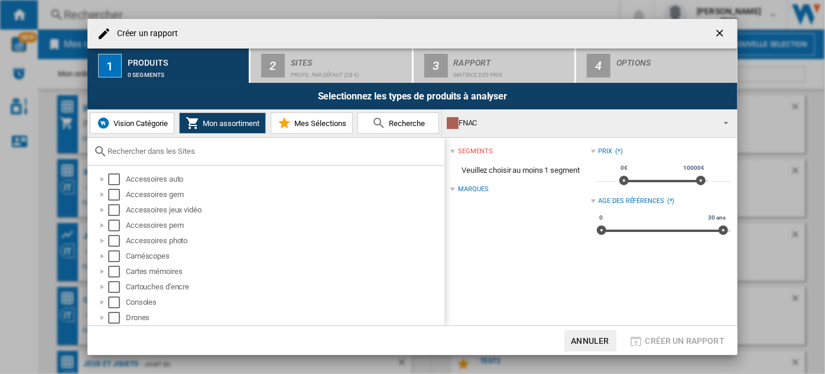
click at [141, 119] on span "Vision Catégorie" at bounding box center [139, 123] width 57 height 9
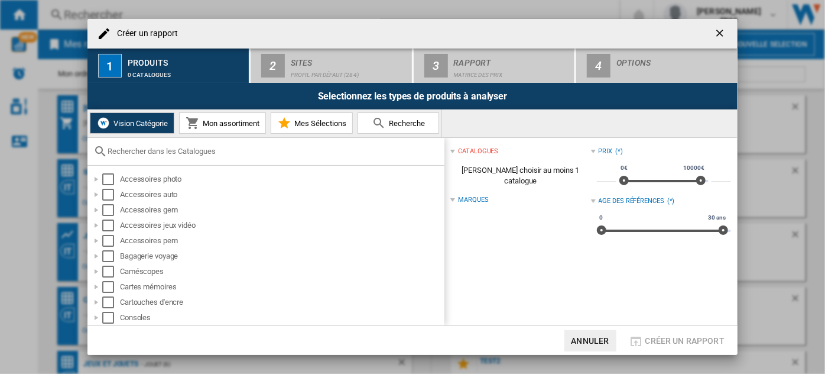
click at [166, 153] on input "text" at bounding box center [273, 151] width 331 height 9
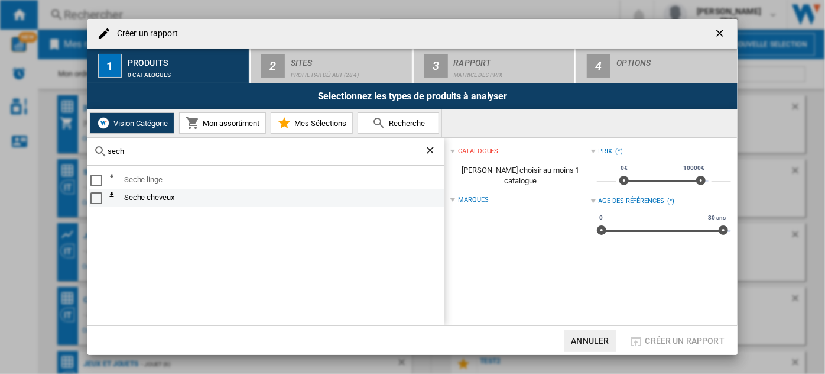
type input "sech"
click at [95, 198] on div "Select" at bounding box center [96, 198] width 12 height 12
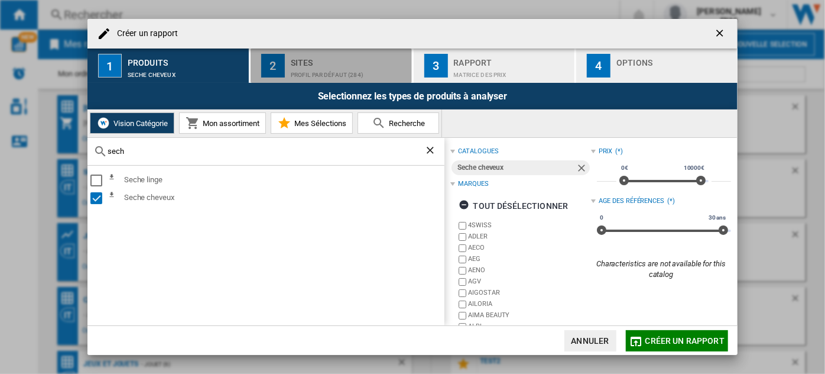
click at [341, 60] on div "Sites" at bounding box center [349, 59] width 116 height 12
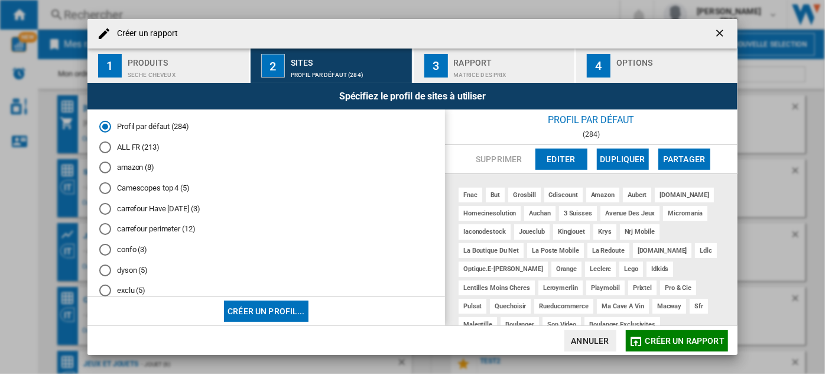
scroll to position [531, 0]
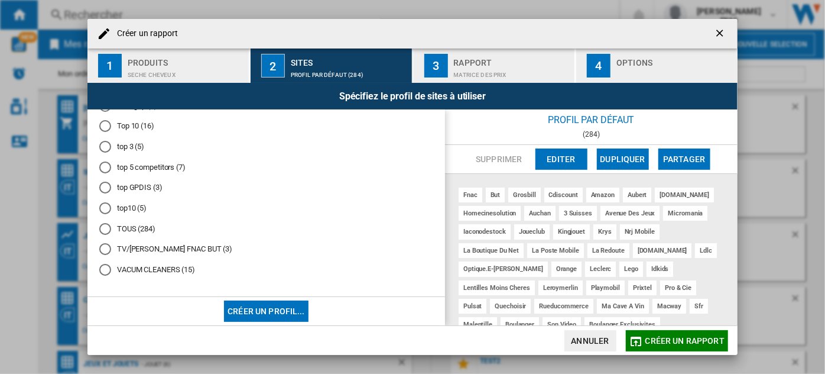
click at [129, 205] on md-radio-button "top10 (5)" at bounding box center [266, 208] width 334 height 11
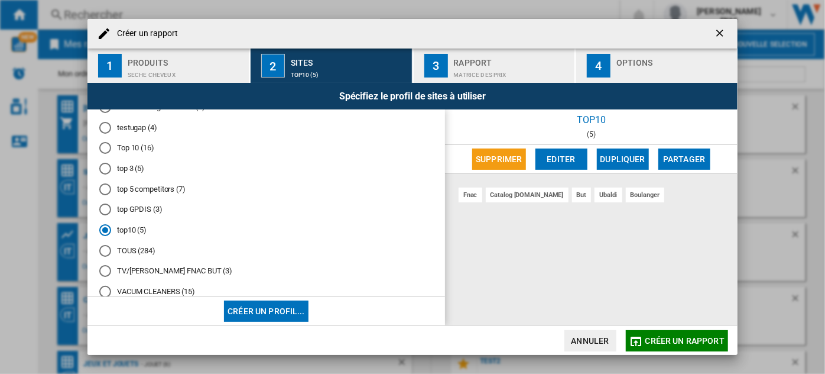
scroll to position [485, 0]
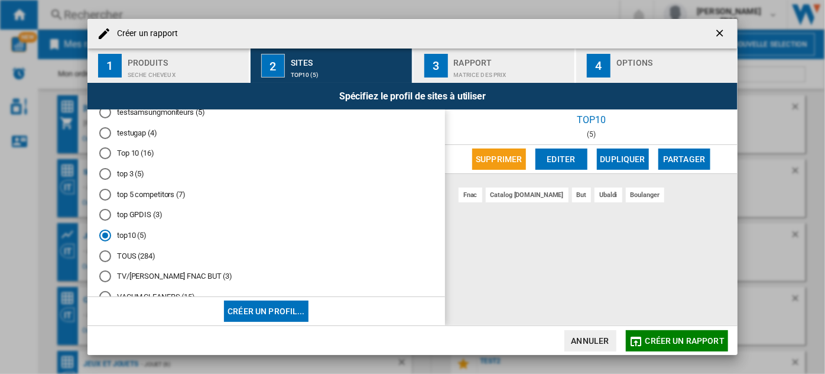
click at [131, 180] on md-radio-button "top 3 (5)" at bounding box center [266, 174] width 334 height 11
click at [532, 88] on div "Spécifiez le profil de sites à utiliser" at bounding box center [413, 96] width 650 height 27
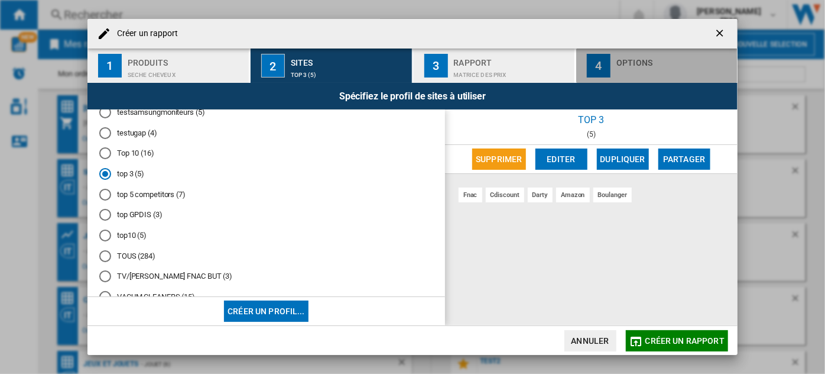
click at [617, 57] on div "Options" at bounding box center [675, 59] width 116 height 12
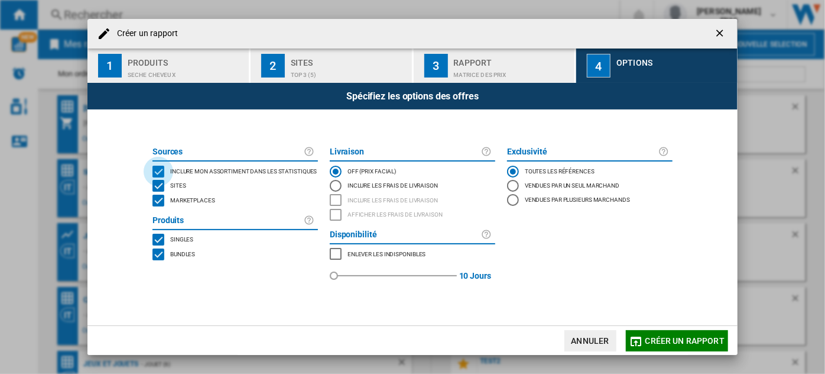
click at [164, 170] on div "INCLUDE MY SITE" at bounding box center [159, 172] width 12 height 12
click at [171, 193] on md-checkbox "Marketplaces" at bounding box center [236, 200] width 166 height 15
click at [180, 257] on span "Bundles" at bounding box center [182, 253] width 25 height 8
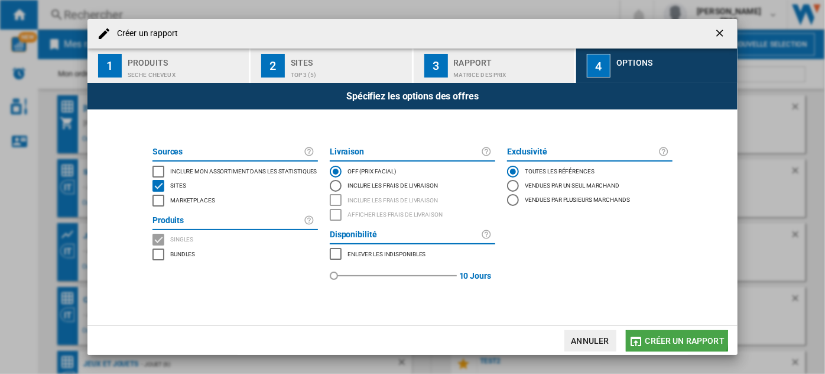
click at [671, 338] on span "Créer un rapport" at bounding box center [685, 340] width 79 height 9
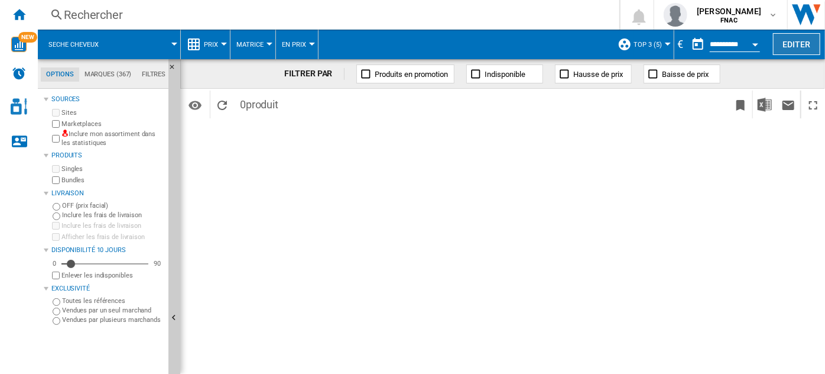
click at [787, 37] on button "Editer" at bounding box center [796, 44] width 47 height 22
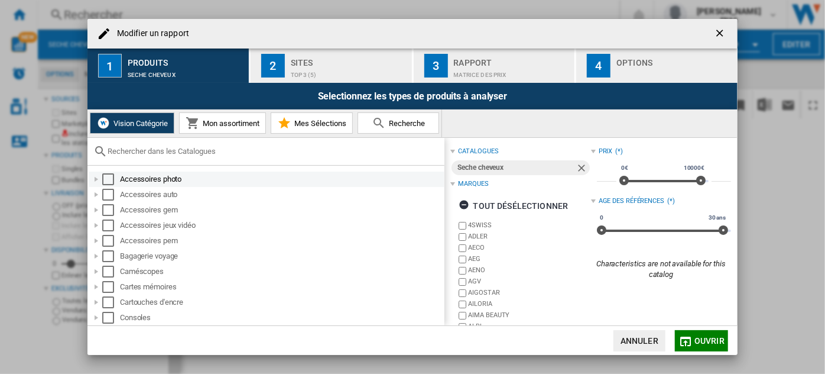
click at [108, 176] on div "Select" at bounding box center [108, 179] width 12 height 12
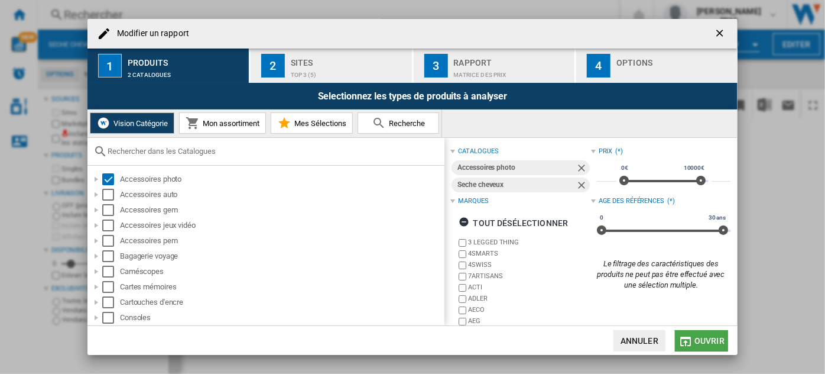
click at [690, 341] on md-icon "button" at bounding box center [686, 341] width 14 height 14
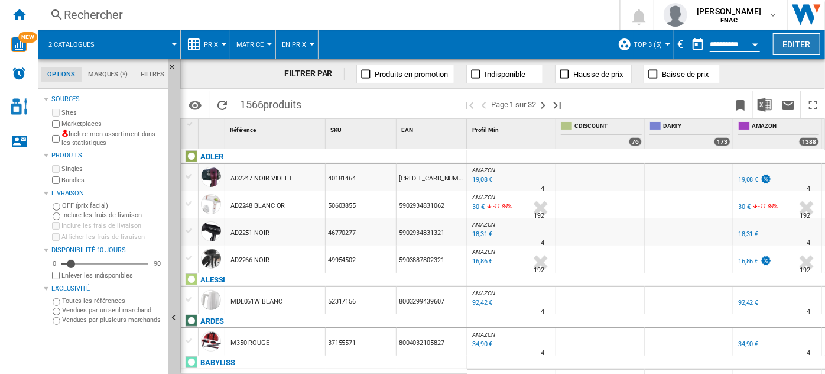
click at [793, 42] on button "Editer" at bounding box center [796, 44] width 47 height 22
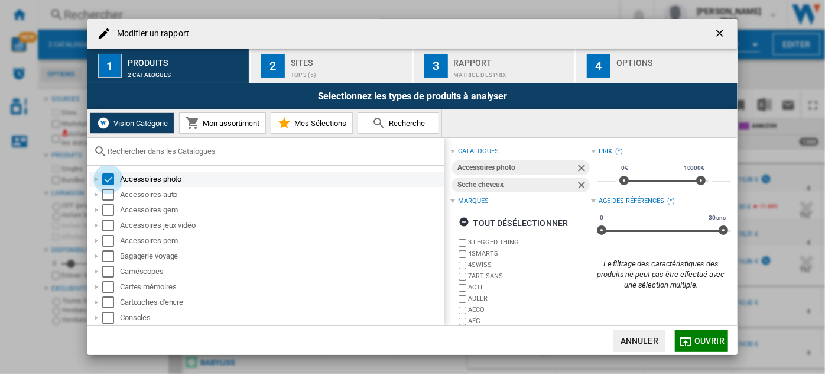
click at [109, 180] on div "Select" at bounding box center [108, 179] width 12 height 12
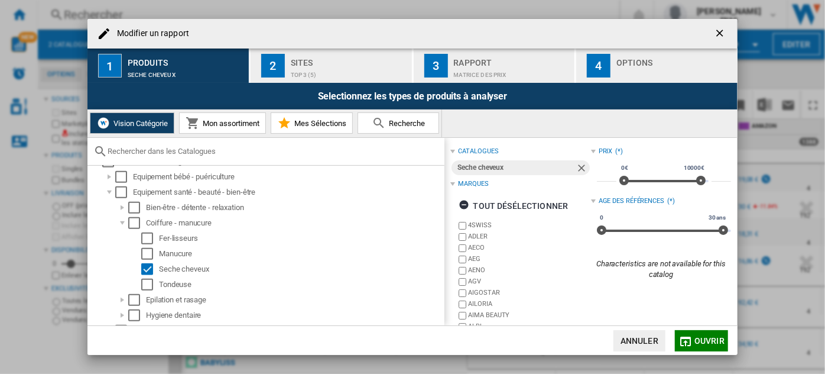
scroll to position [545, 0]
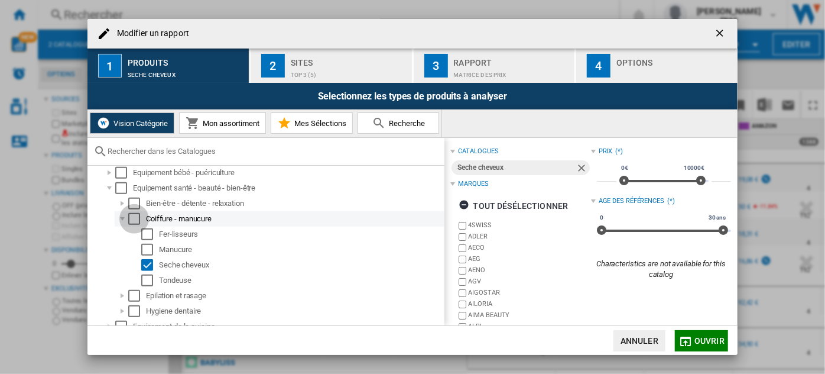
click at [135, 217] on div "Select" at bounding box center [134, 219] width 12 height 12
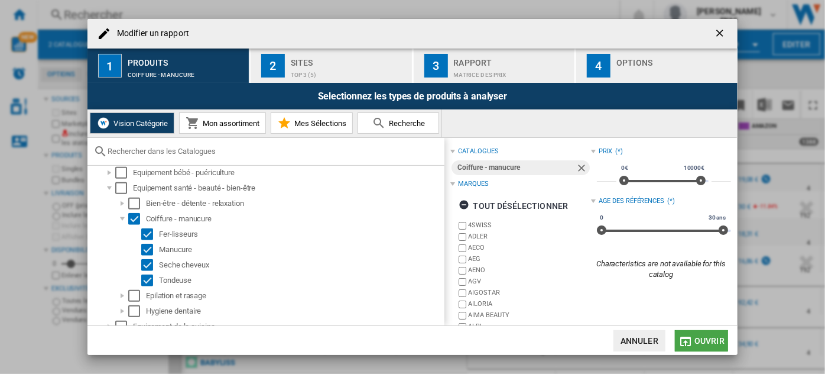
click at [695, 342] on button "Ouvrir" at bounding box center [701, 340] width 53 height 21
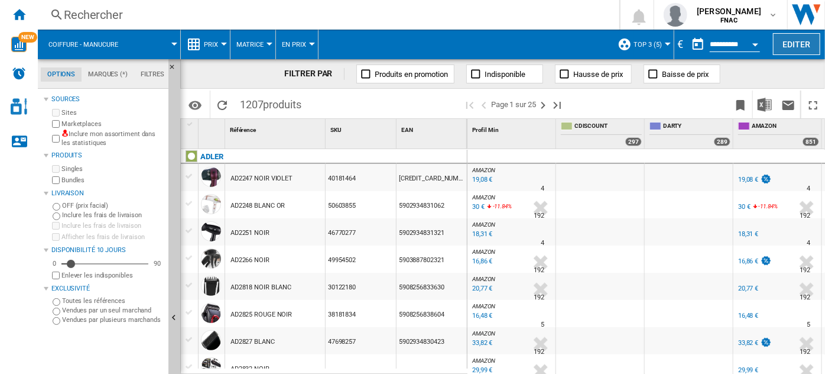
click at [802, 36] on button "Editer" at bounding box center [796, 44] width 47 height 22
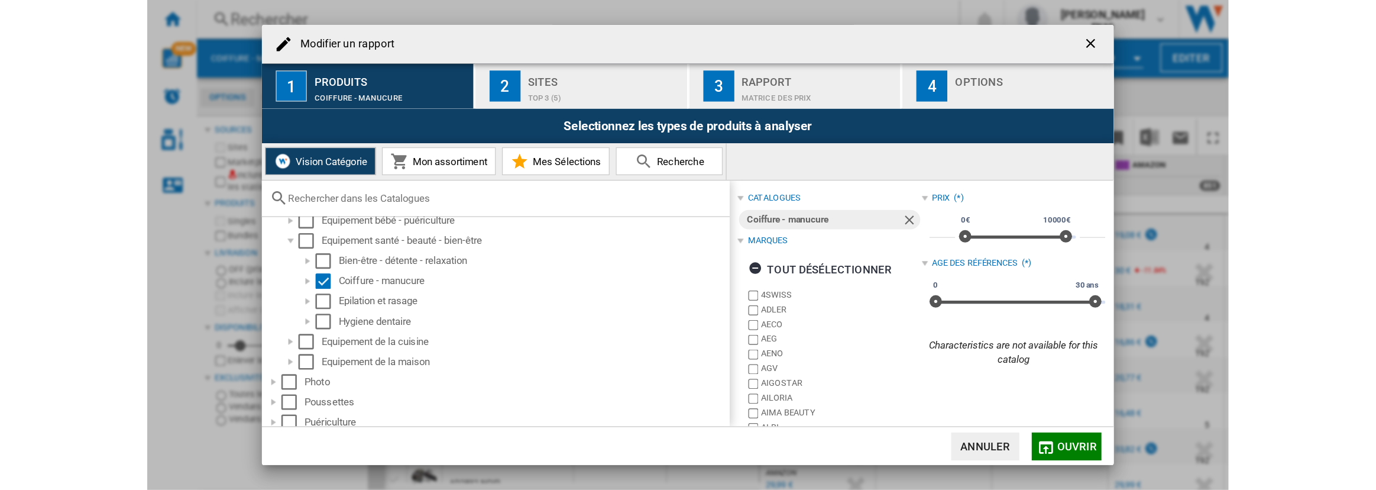
scroll to position [530, 0]
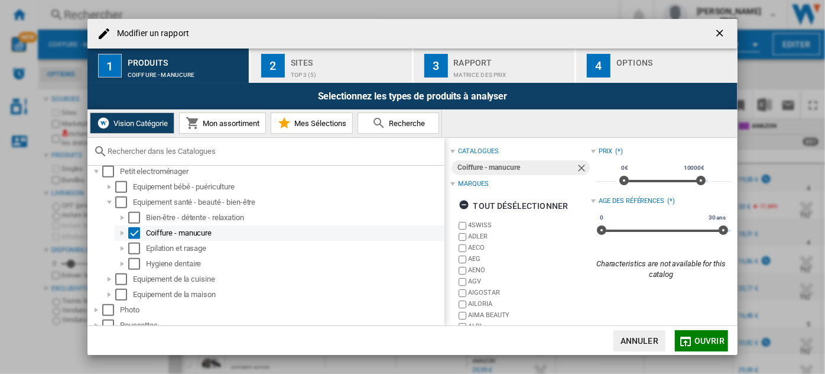
click at [122, 233] on div "Modifier un ..." at bounding box center [122, 233] width 12 height 12
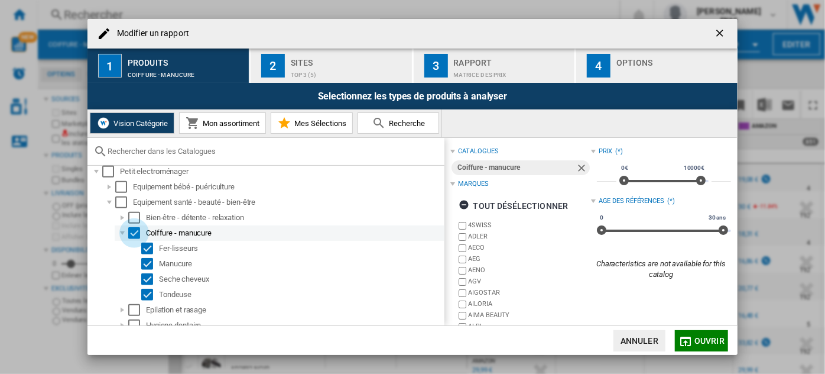
click at [137, 229] on div "Select" at bounding box center [134, 233] width 12 height 12
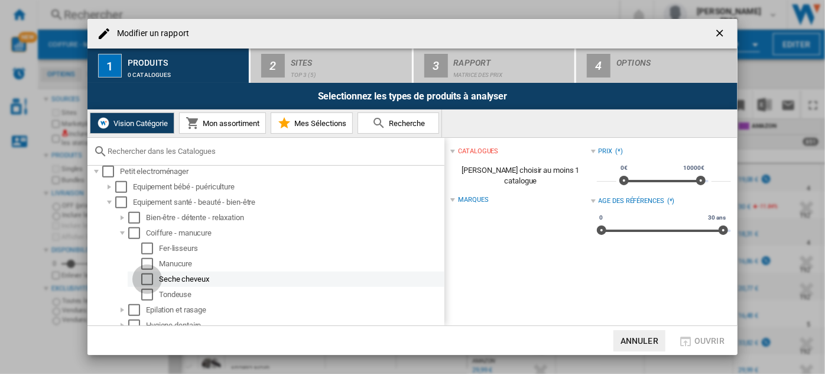
click at [145, 279] on div "Select" at bounding box center [147, 279] width 12 height 12
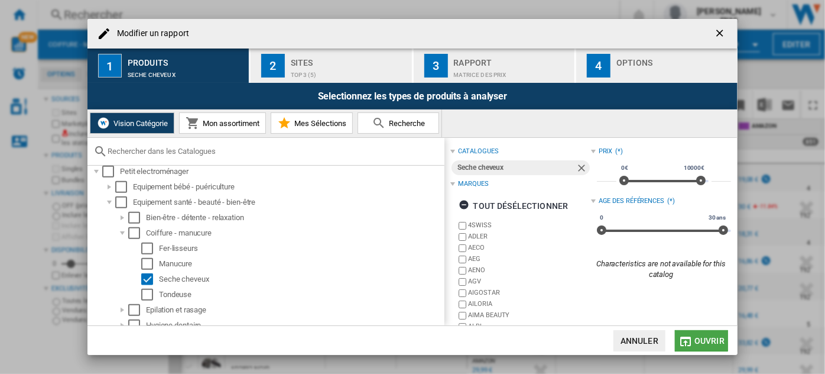
click at [714, 341] on span "Ouvrir" at bounding box center [710, 340] width 30 height 9
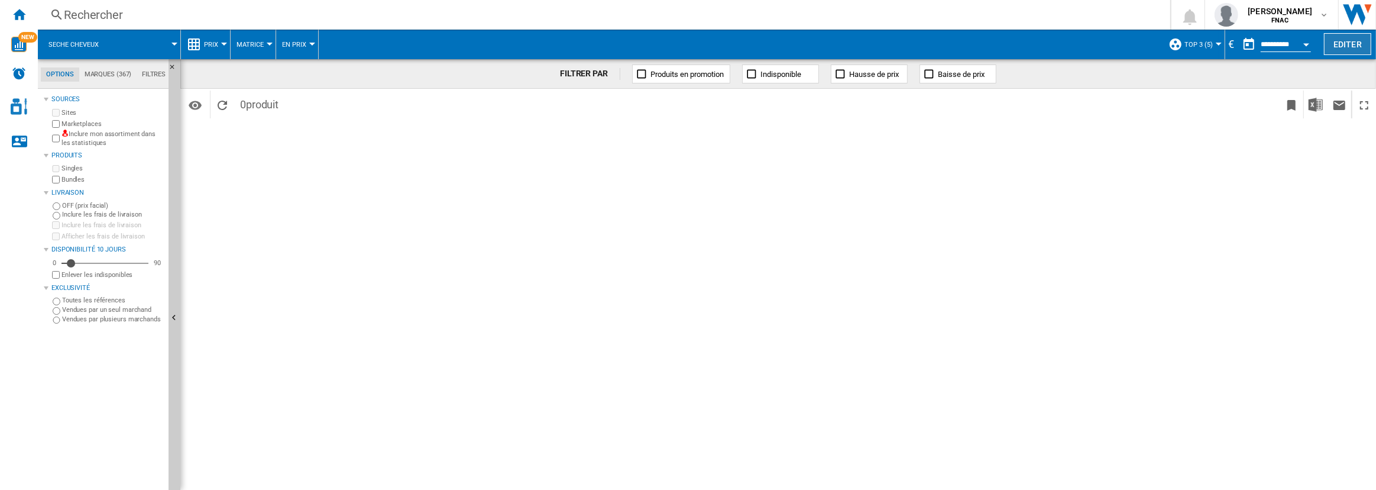
click at [825, 47] on button "Editer" at bounding box center [1347, 44] width 47 height 22
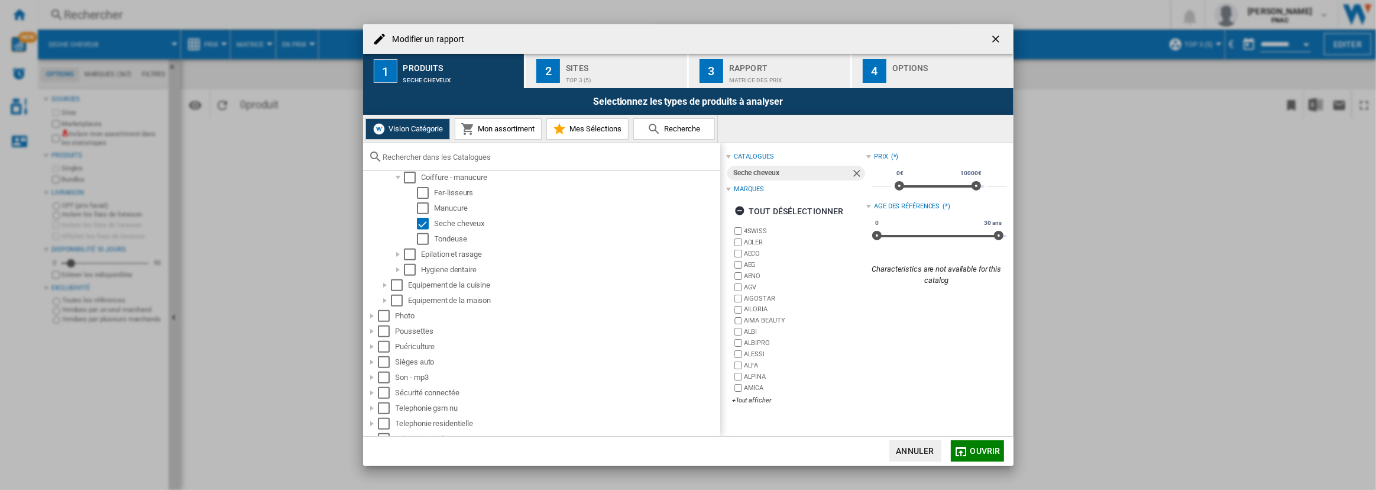
scroll to position [484, 0]
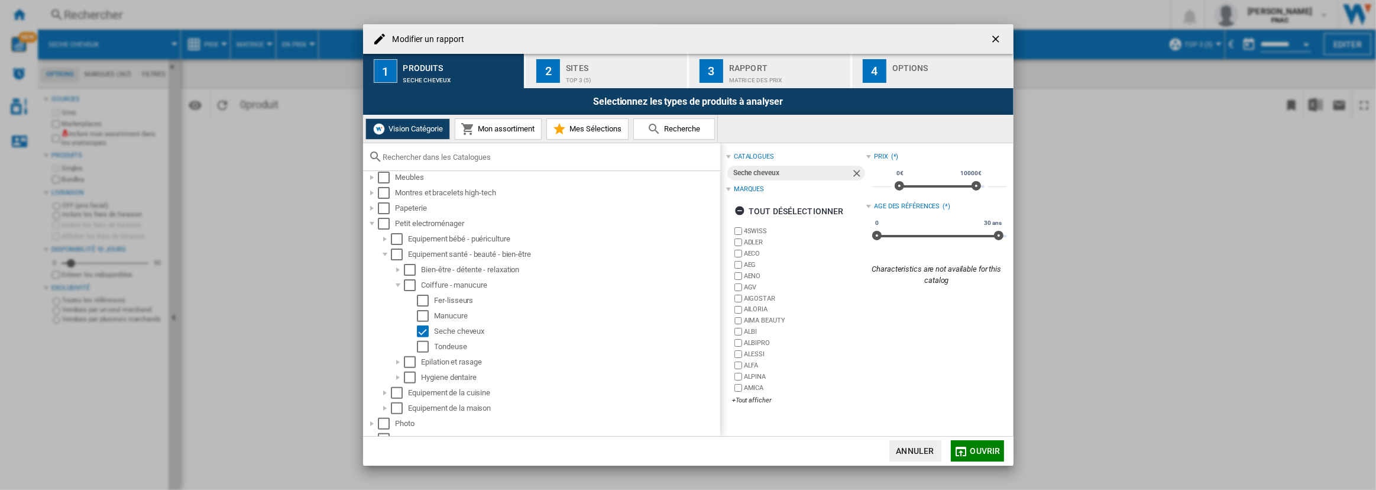
click at [621, 64] on div "Sites" at bounding box center [624, 65] width 116 height 12
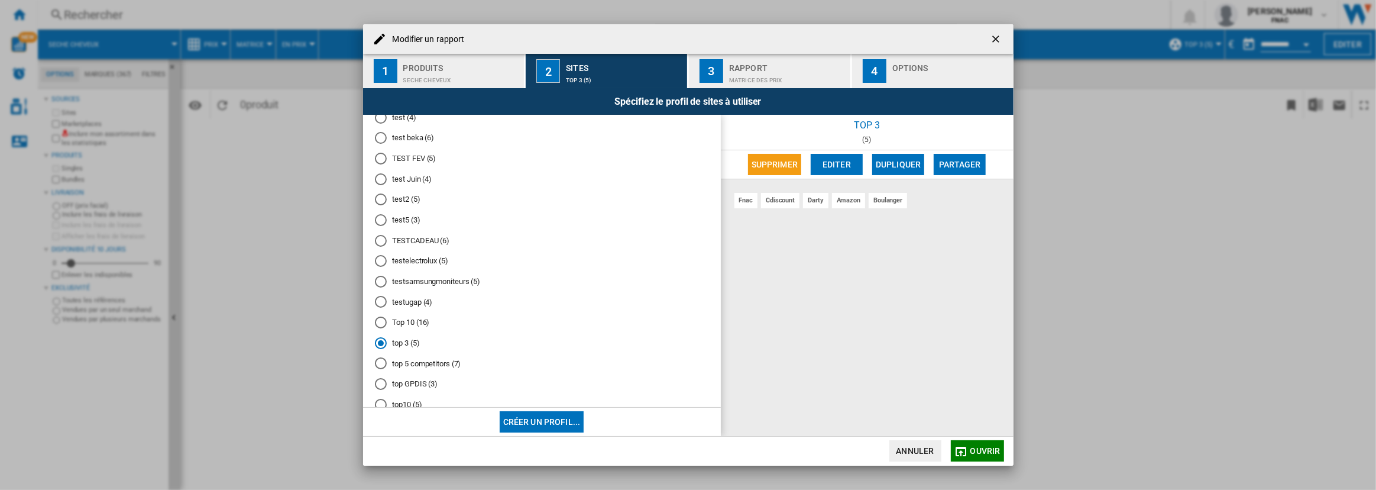
scroll to position [416, 0]
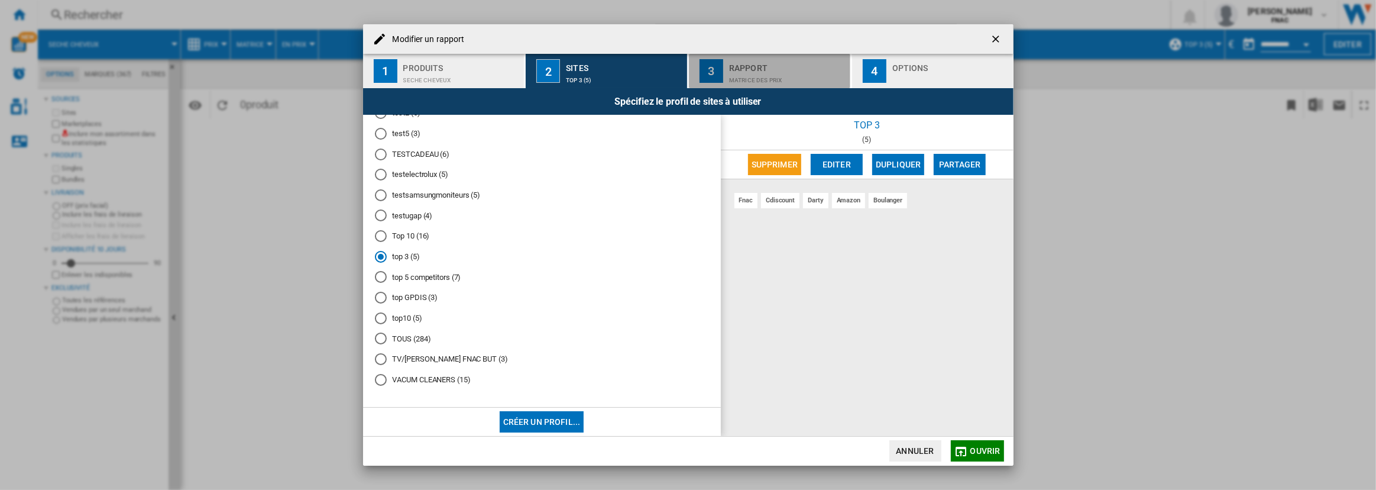
click at [753, 77] on div "Matrice des prix" at bounding box center [787, 77] width 116 height 12
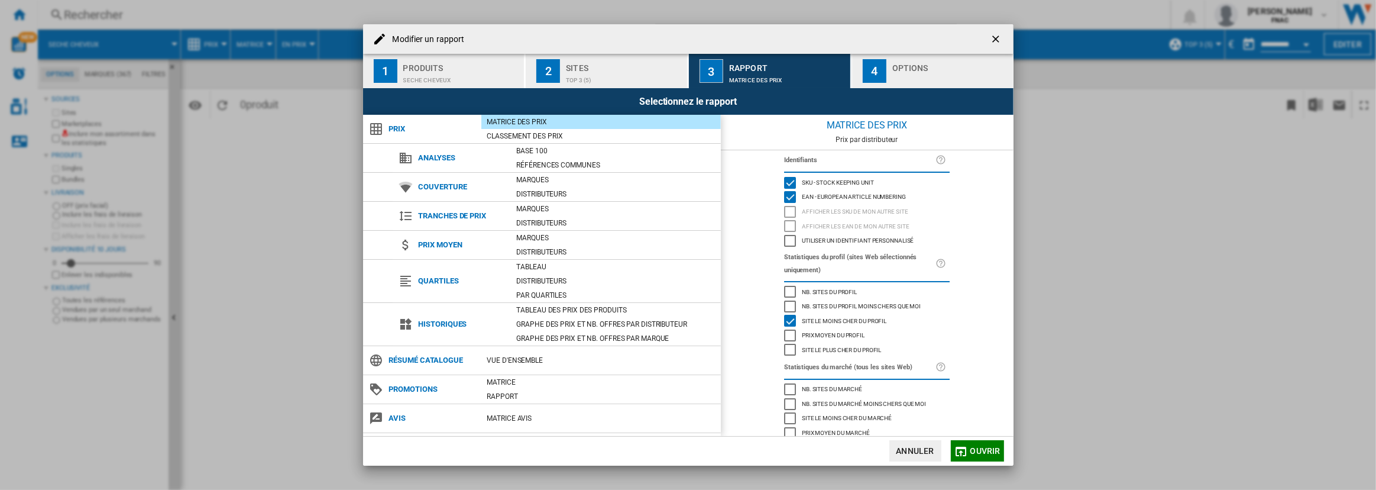
click at [825, 70] on button "4 Options" at bounding box center [932, 71] width 161 height 34
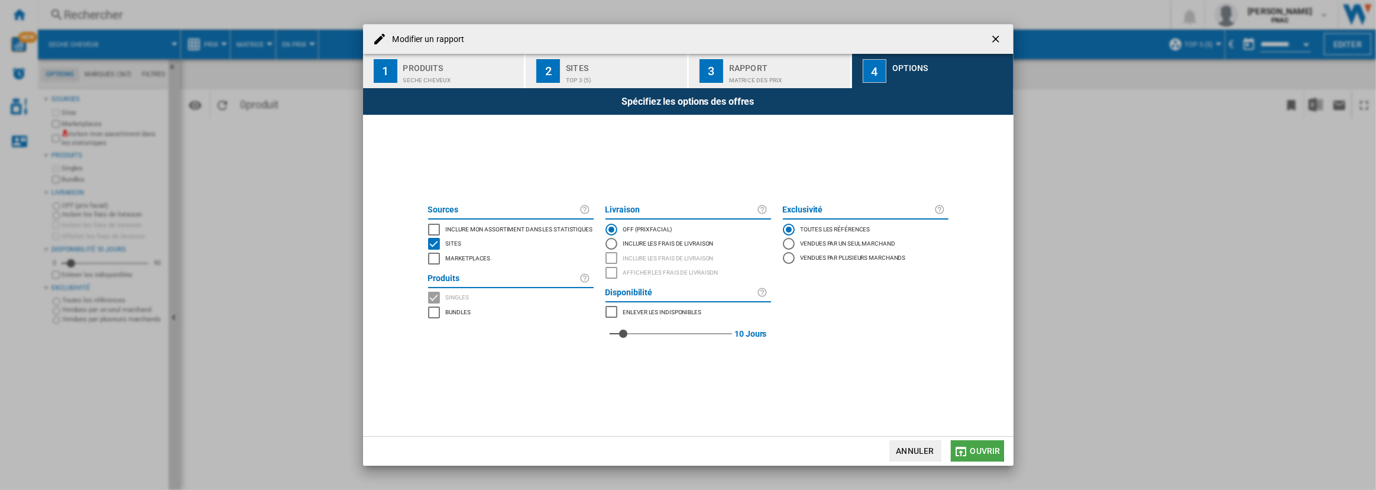
click at [825, 373] on span "Ouvrir" at bounding box center [985, 450] width 30 height 9
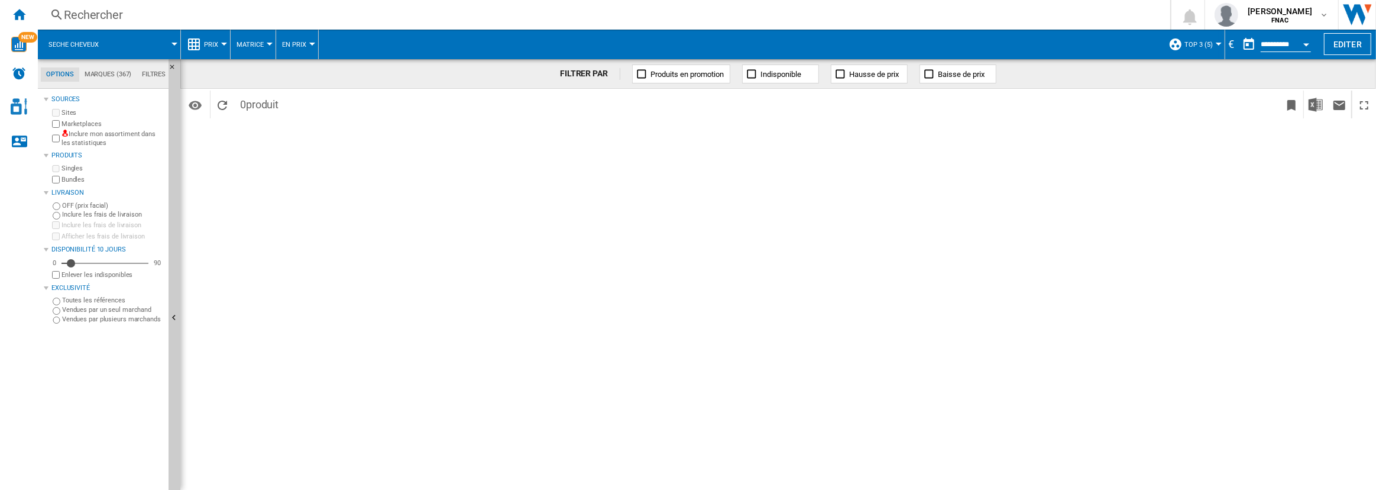
click at [219, 46] on button "Prix" at bounding box center [214, 45] width 20 height 30
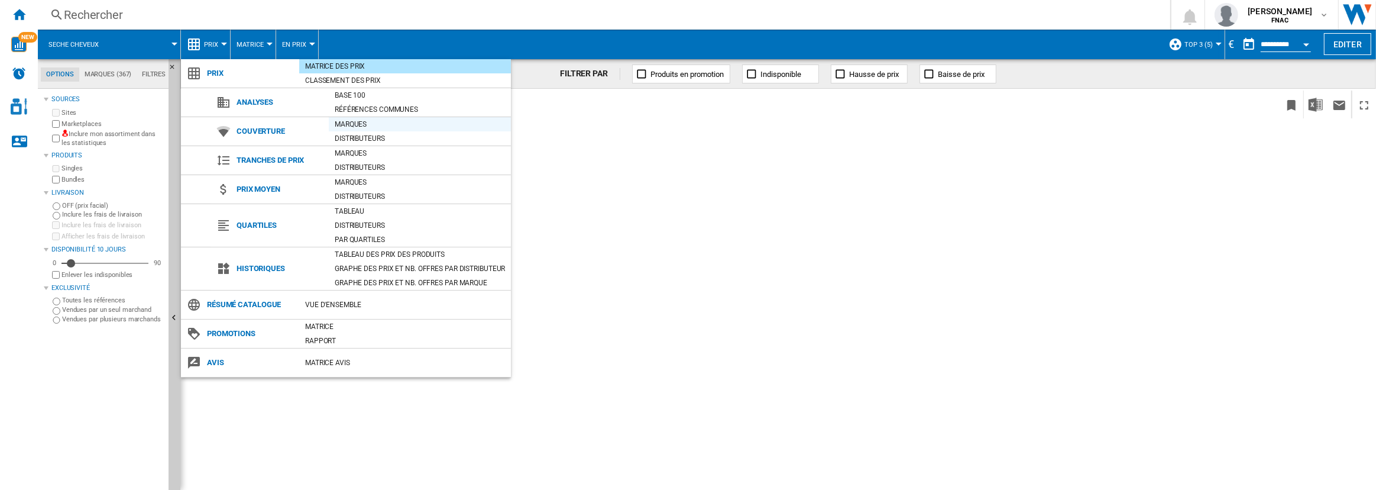
click at [357, 124] on div "Marques" at bounding box center [420, 124] width 182 height 12
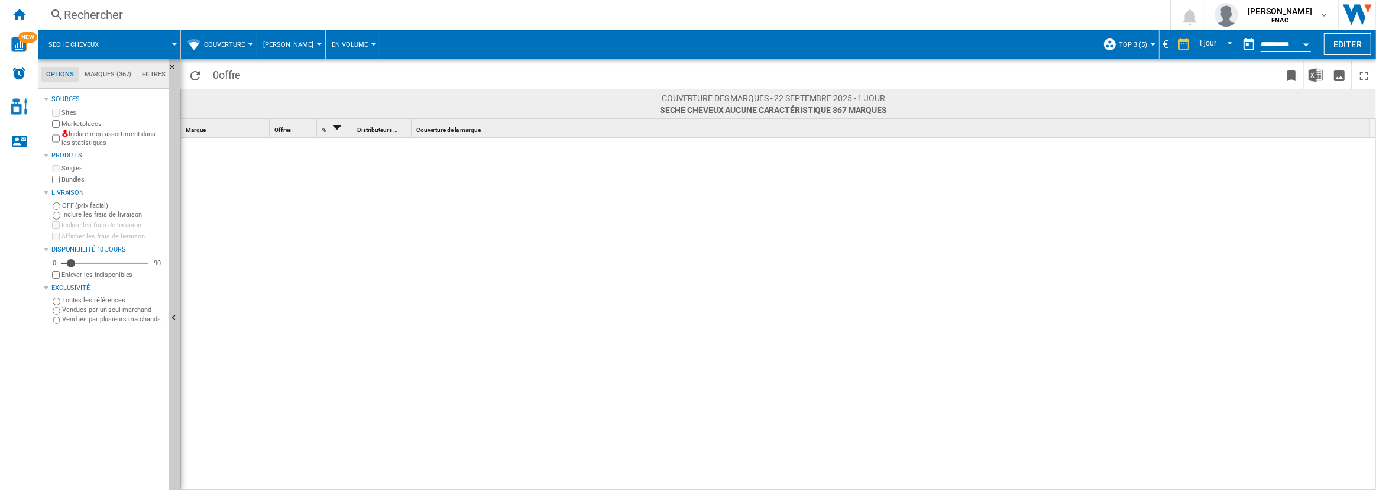
click at [212, 41] on span "Couverture" at bounding box center [224, 45] width 41 height 8
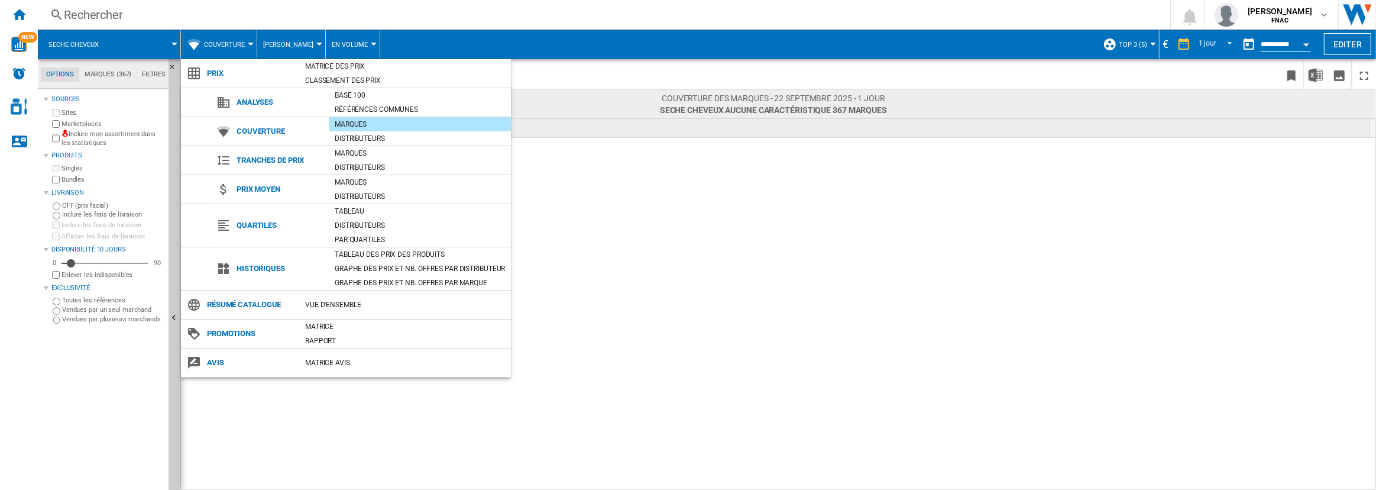
click at [212, 41] on md-backdrop at bounding box center [688, 245] width 1376 height 490
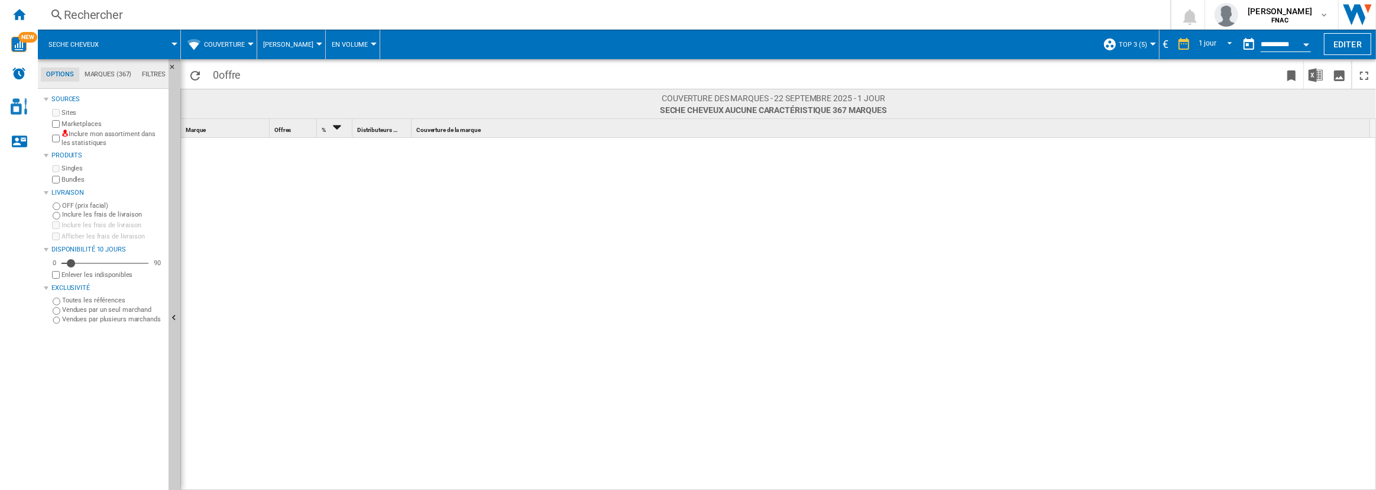
click at [146, 72] on md-tab-item "Filtres" at bounding box center [154, 74] width 34 height 14
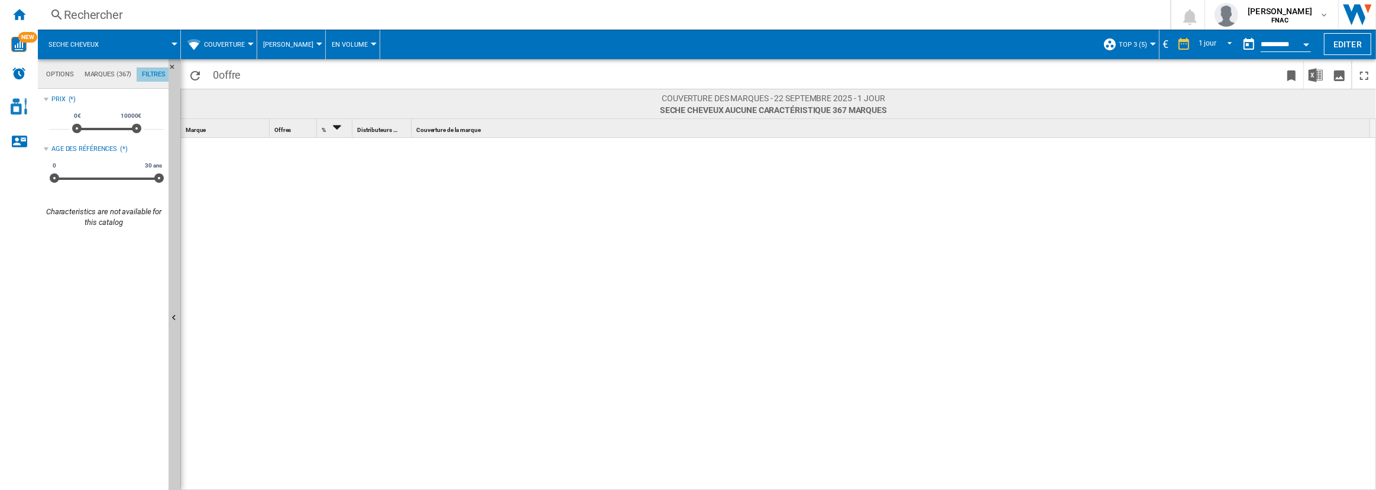
scroll to position [76, 0]
click at [101, 77] on md-tab-item "Marques (367)" at bounding box center [107, 74] width 57 height 14
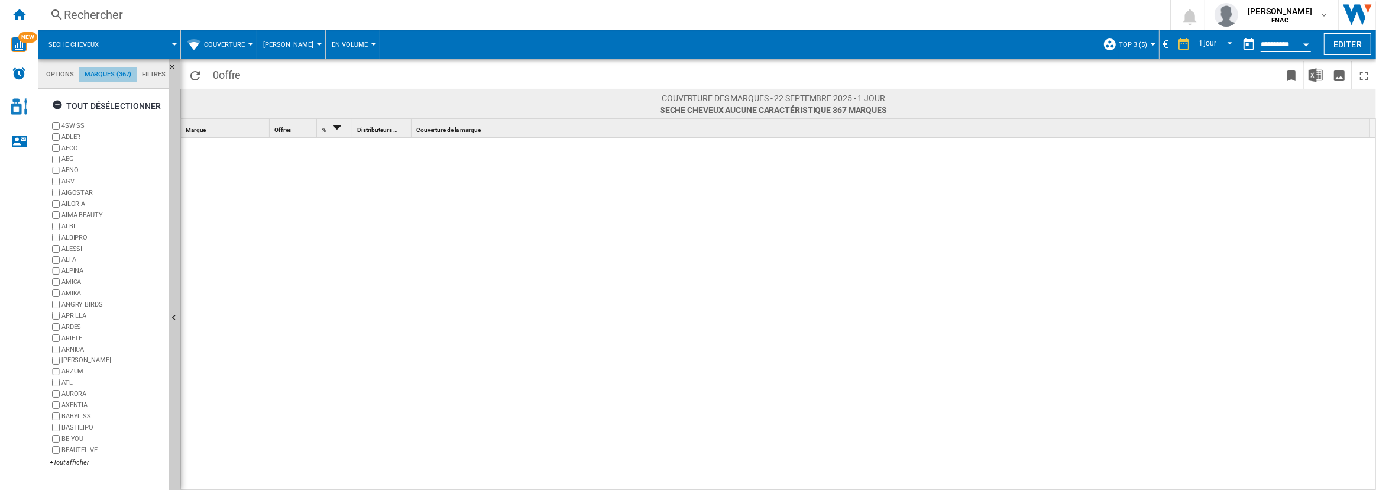
scroll to position [45, 0]
click at [70, 76] on md-tab-item "Options" at bounding box center [60, 74] width 38 height 14
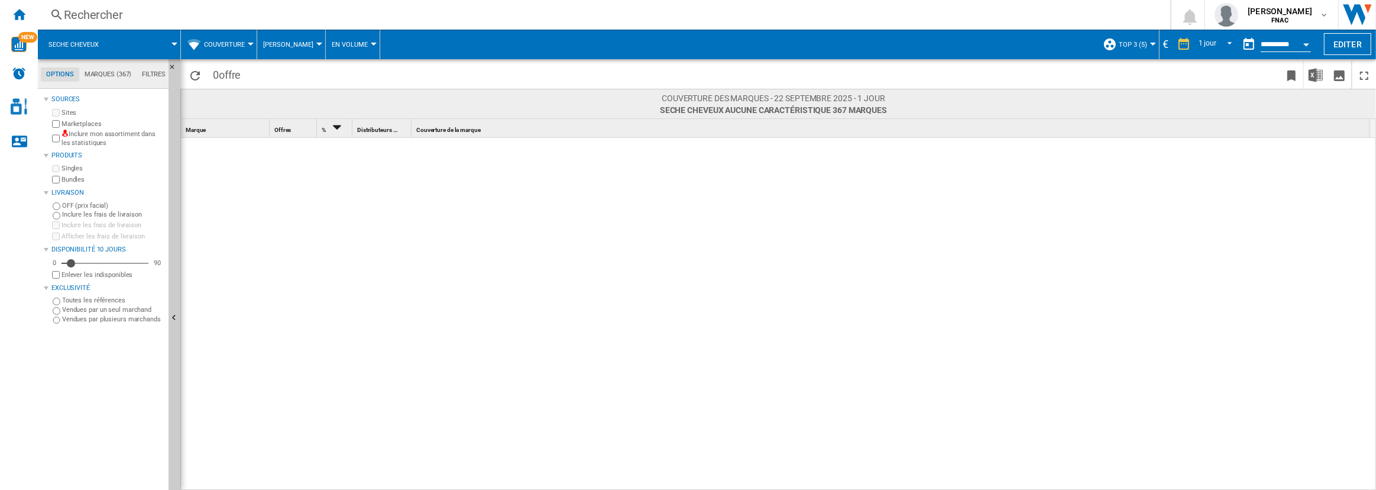
scroll to position [14, 0]
click at [81, 122] on label "Marketplaces" at bounding box center [112, 123] width 102 height 9
